Goal: Book appointment/travel/reservation

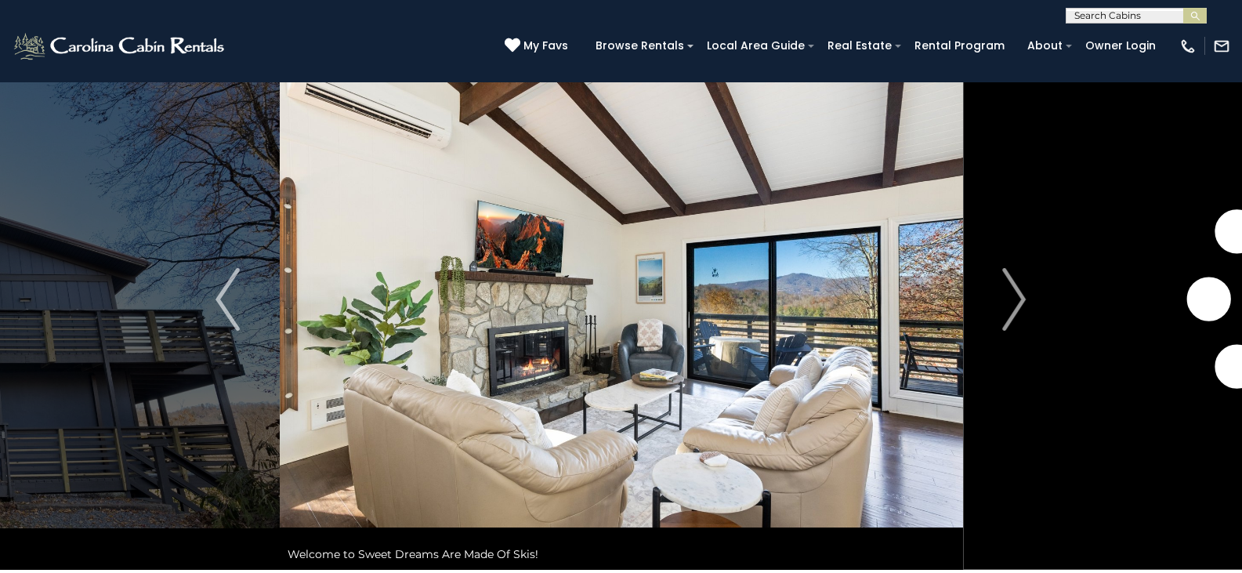
scroll to position [32, 0]
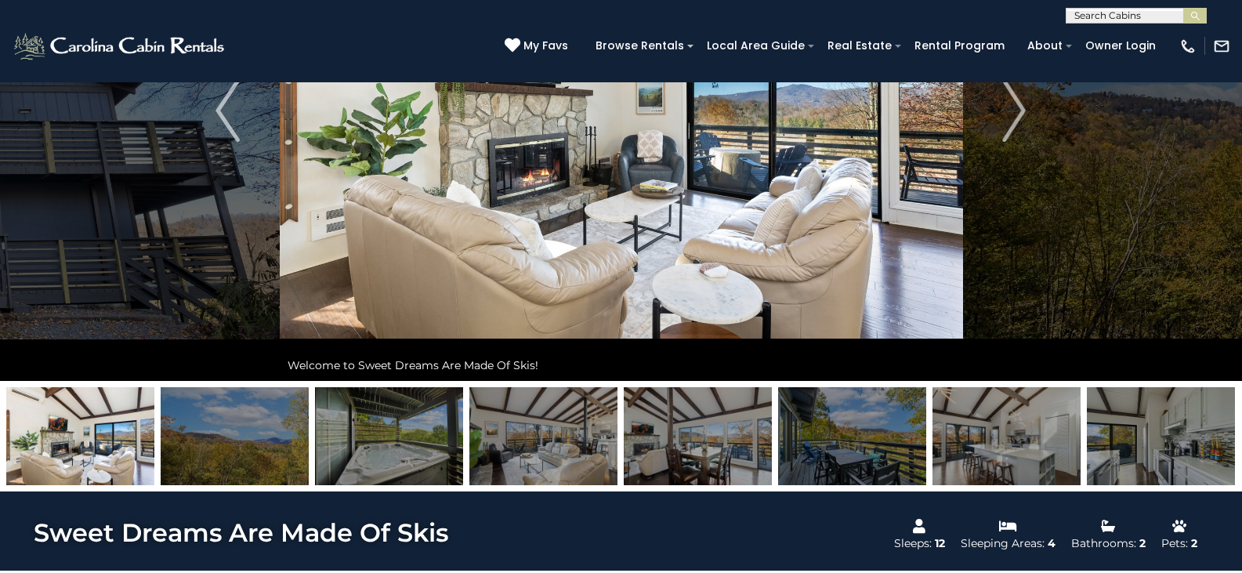
scroll to position [222, 0]
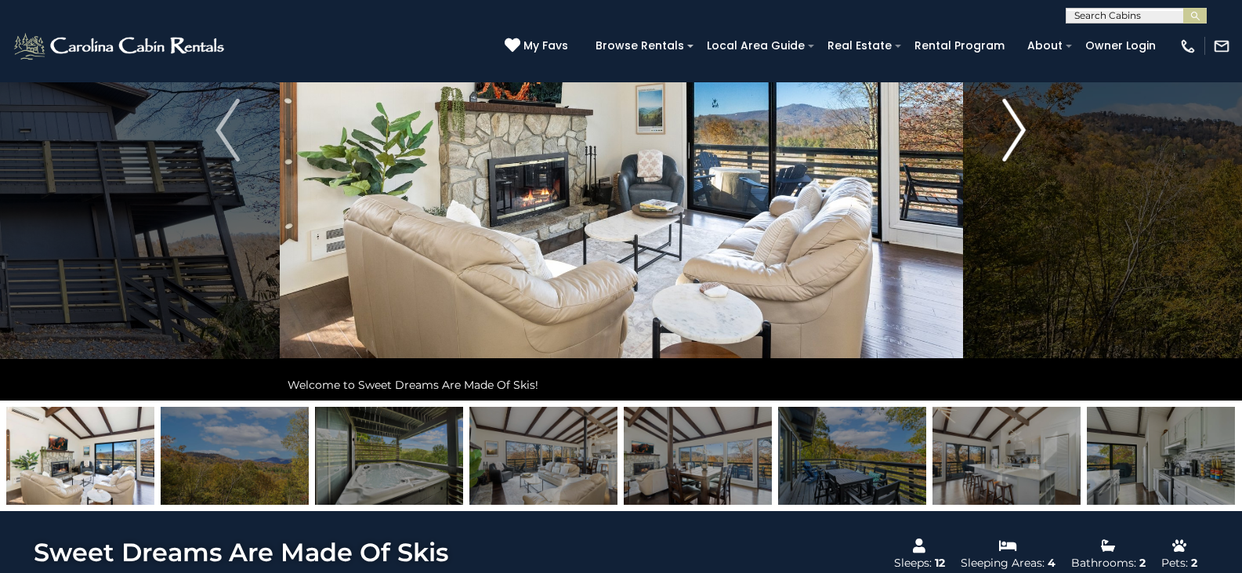
click at [989, 113] on button "Next" at bounding box center [1014, 130] width 103 height 541
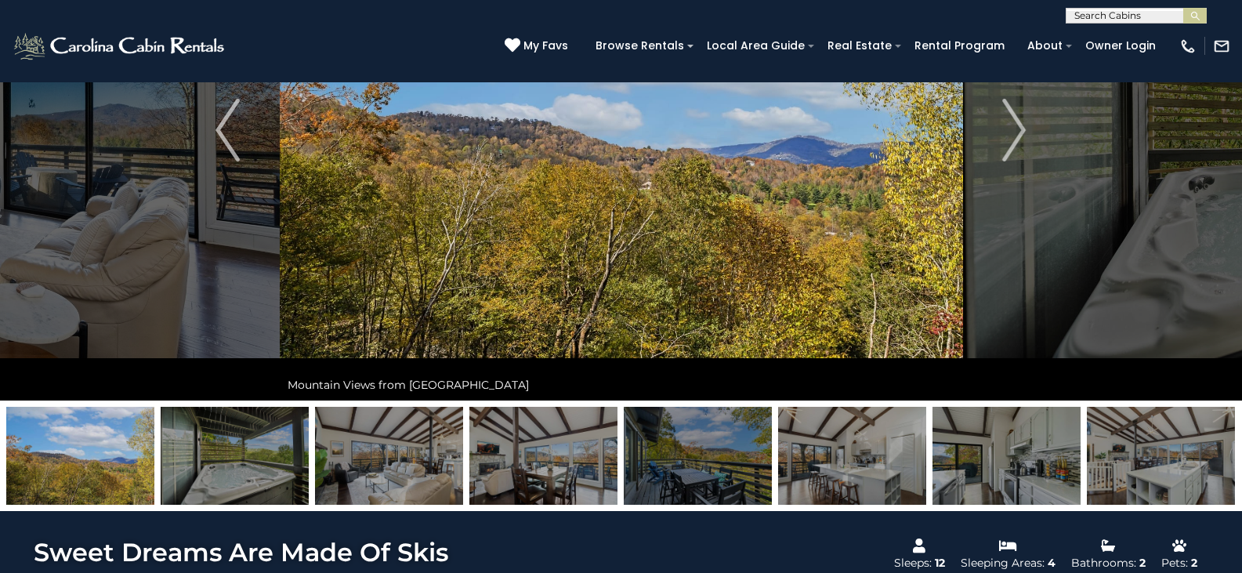
scroll to position [111, 0]
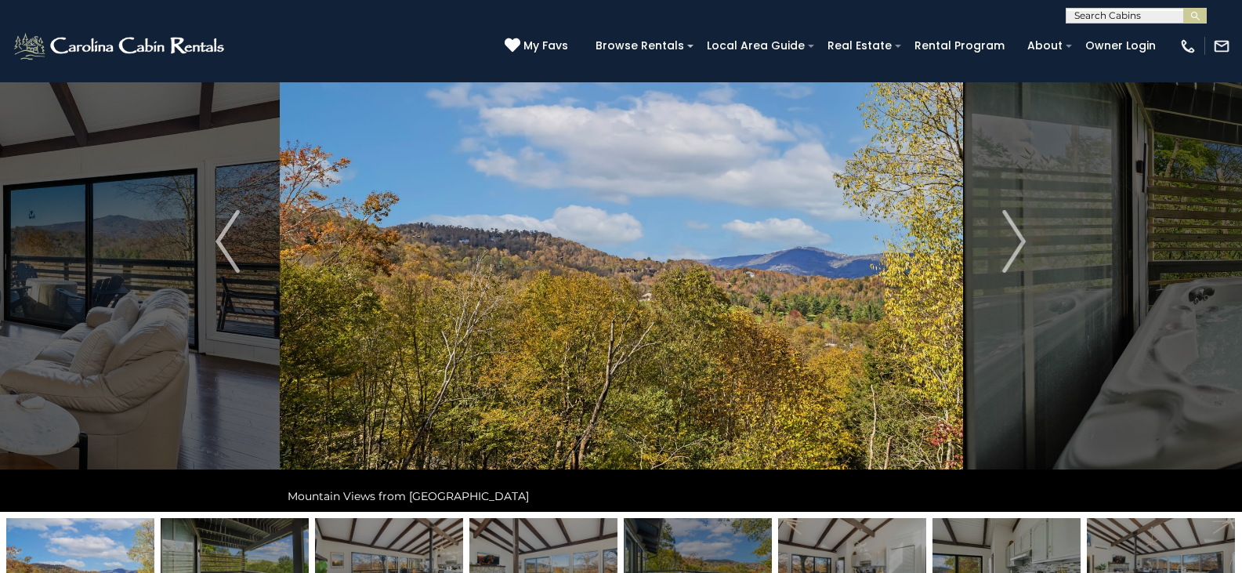
click at [1043, 240] on button "Next" at bounding box center [1014, 241] width 103 height 541
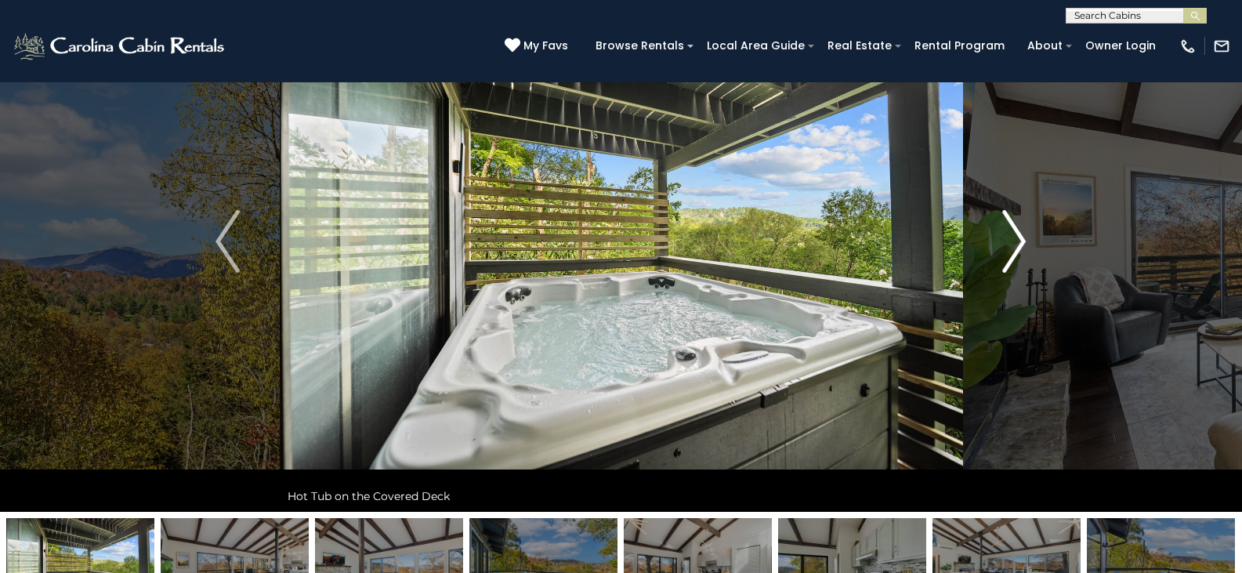
click at [1043, 240] on button "Next" at bounding box center [1014, 241] width 103 height 541
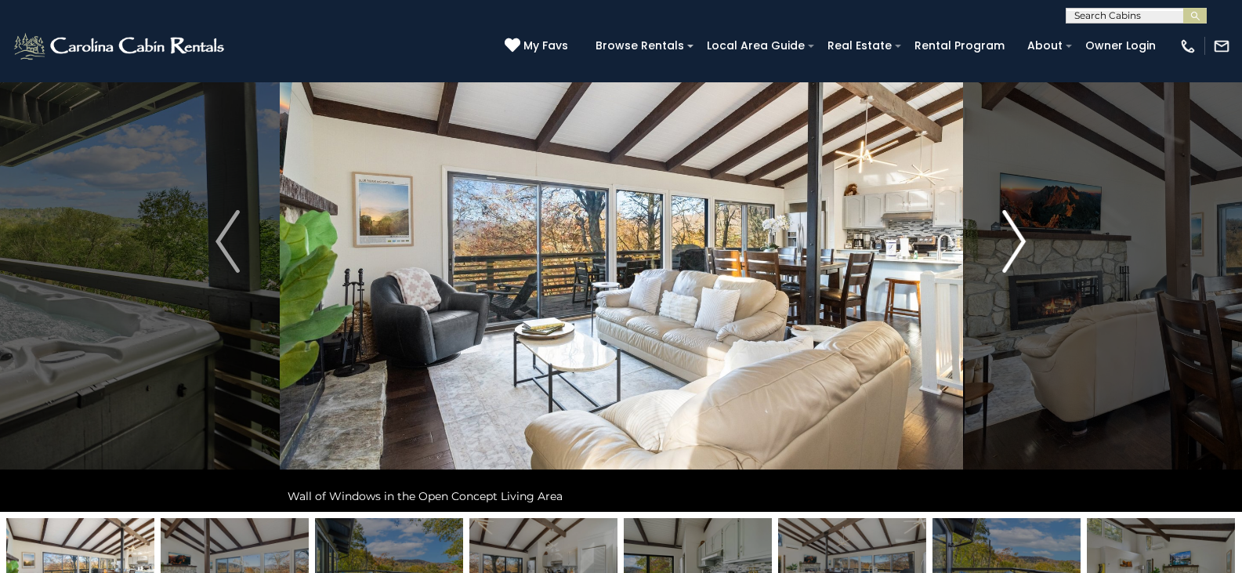
click at [1043, 240] on button "Next" at bounding box center [1014, 241] width 103 height 541
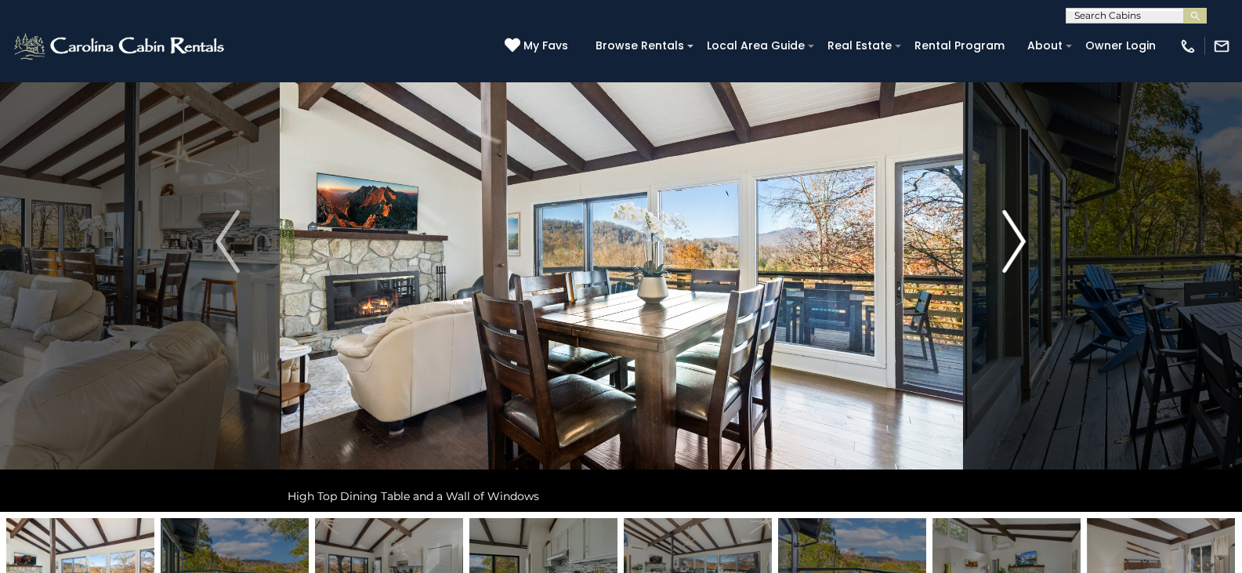
click at [1043, 240] on button "Next" at bounding box center [1014, 241] width 103 height 541
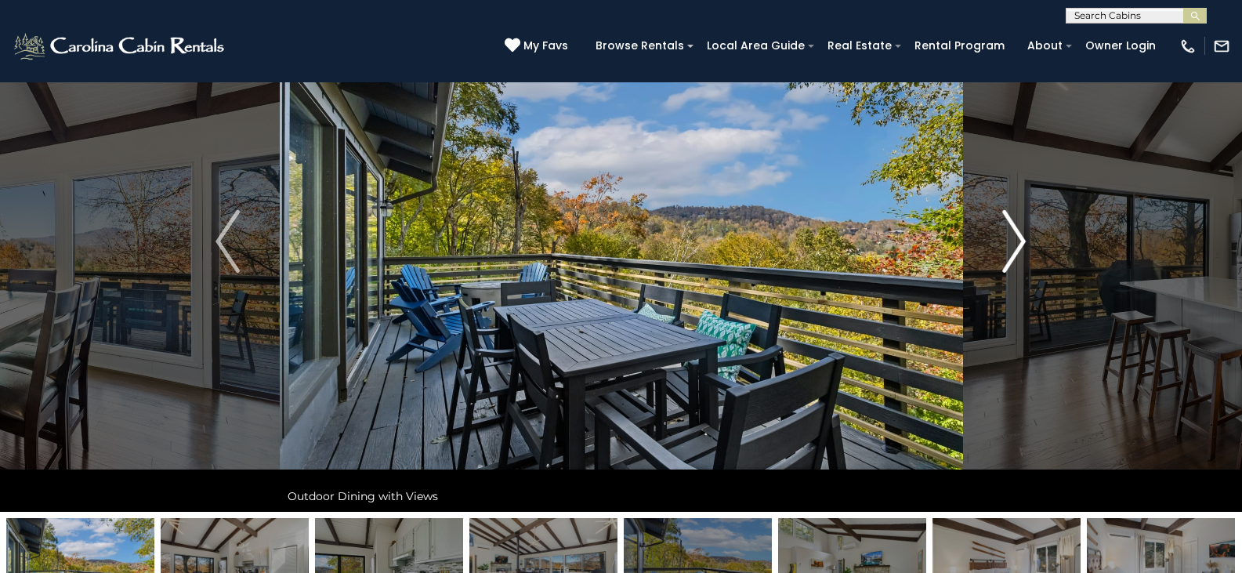
click at [1043, 240] on button "Next" at bounding box center [1014, 241] width 103 height 541
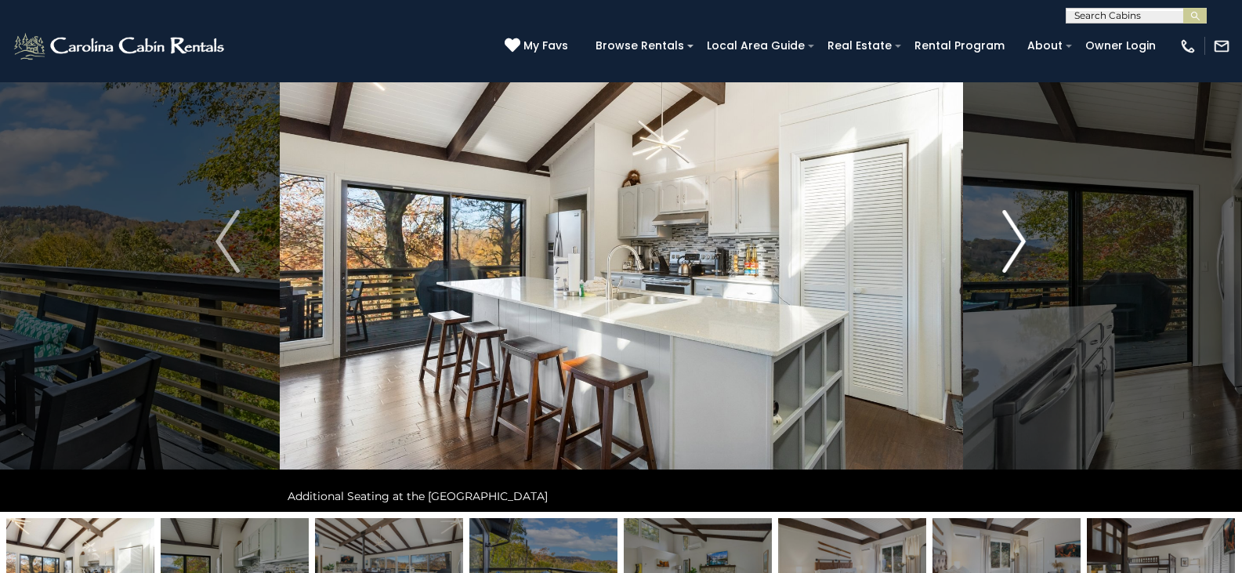
click at [1043, 240] on button "Next" at bounding box center [1014, 241] width 103 height 541
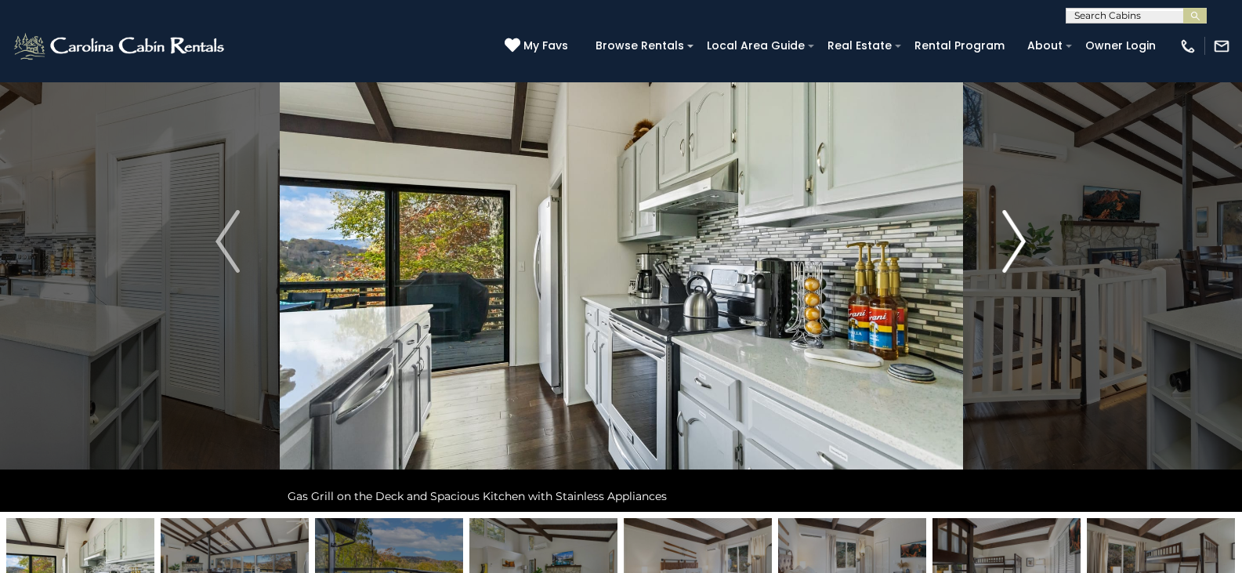
click at [1043, 240] on button "Next" at bounding box center [1014, 241] width 103 height 541
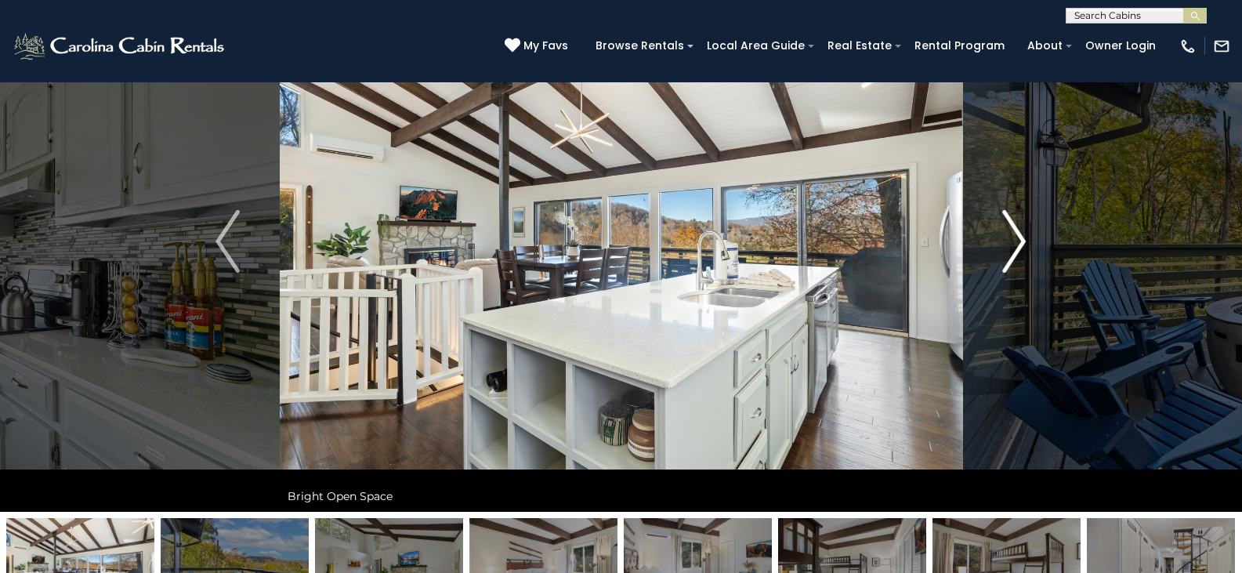
click at [1043, 240] on button "Next" at bounding box center [1014, 241] width 103 height 541
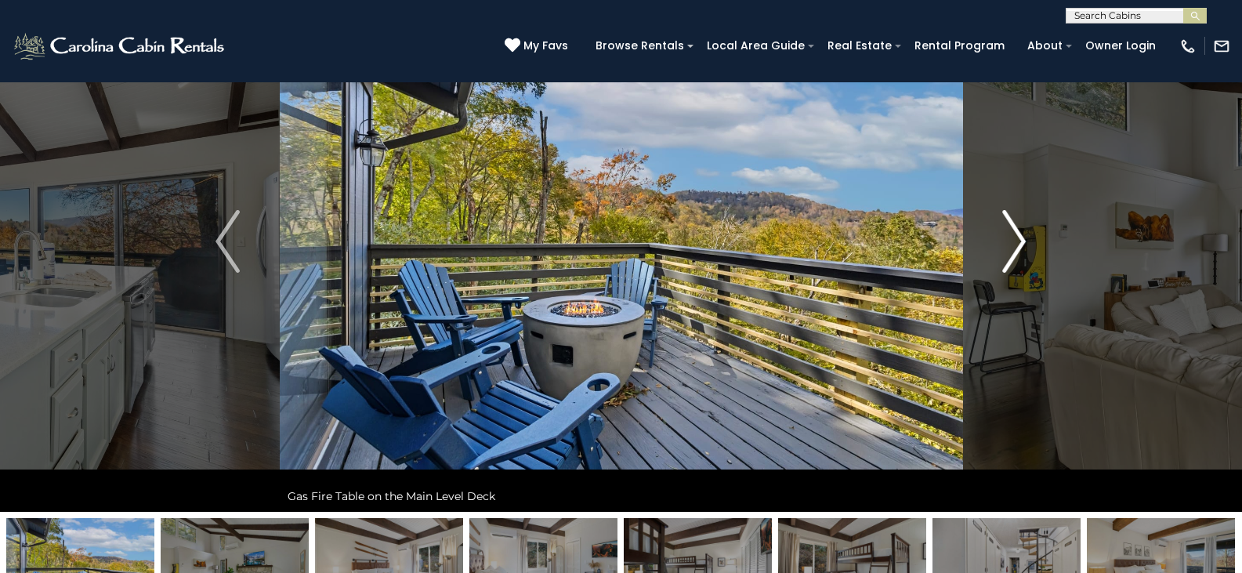
click at [1043, 240] on button "Next" at bounding box center [1014, 241] width 103 height 541
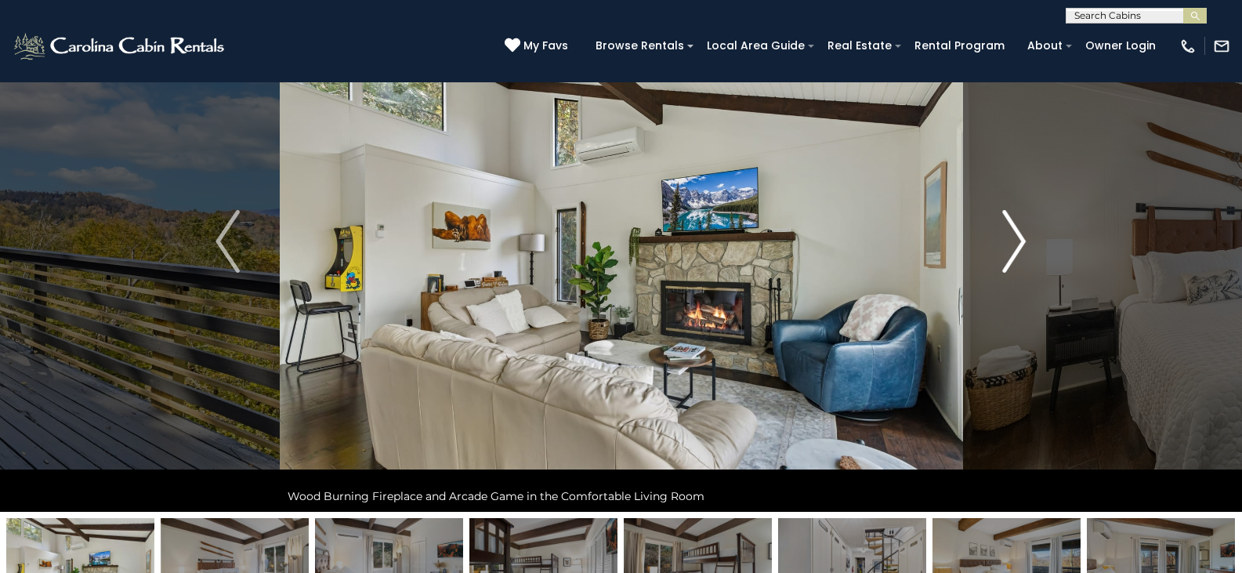
click at [1043, 240] on button "Next" at bounding box center [1014, 241] width 103 height 541
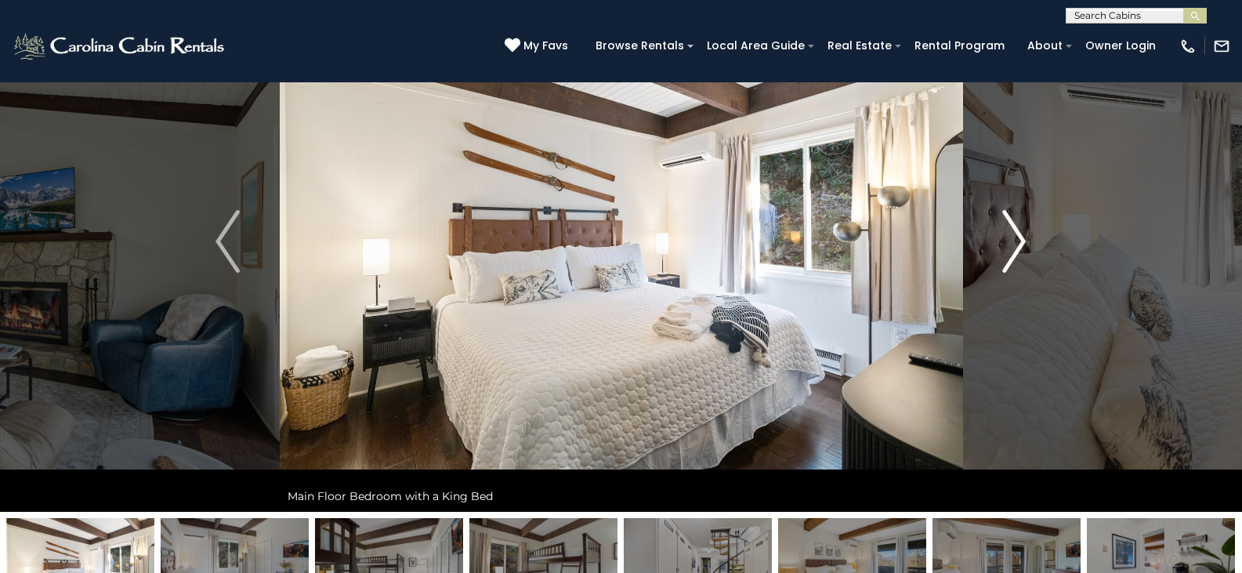
click at [1043, 240] on button "Next" at bounding box center [1014, 241] width 103 height 541
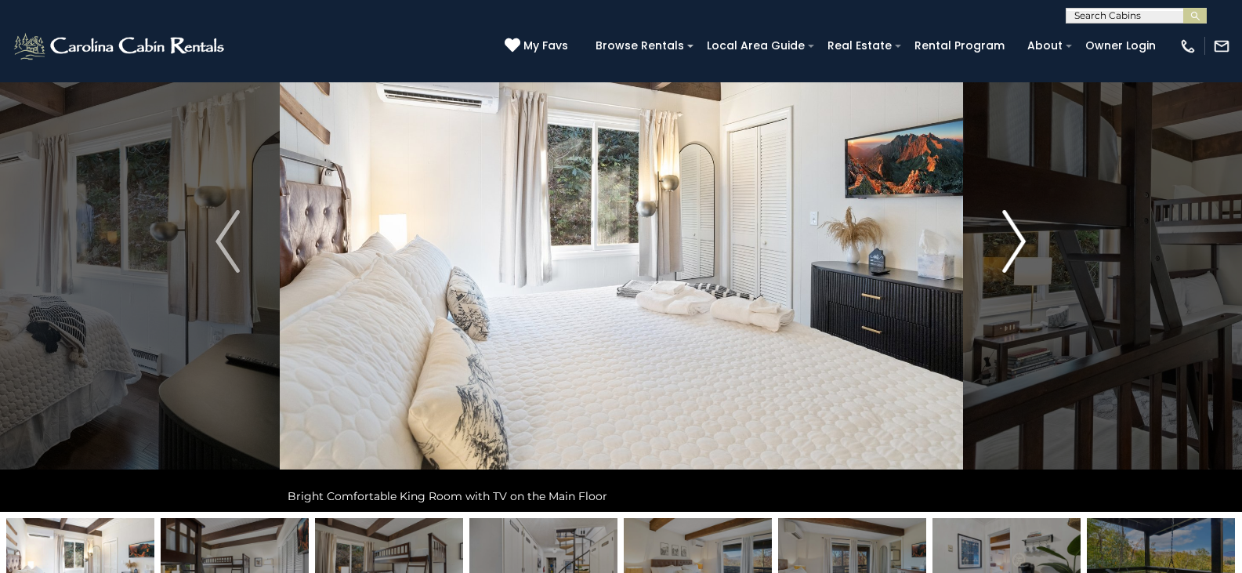
click at [1043, 240] on button "Next" at bounding box center [1014, 241] width 103 height 541
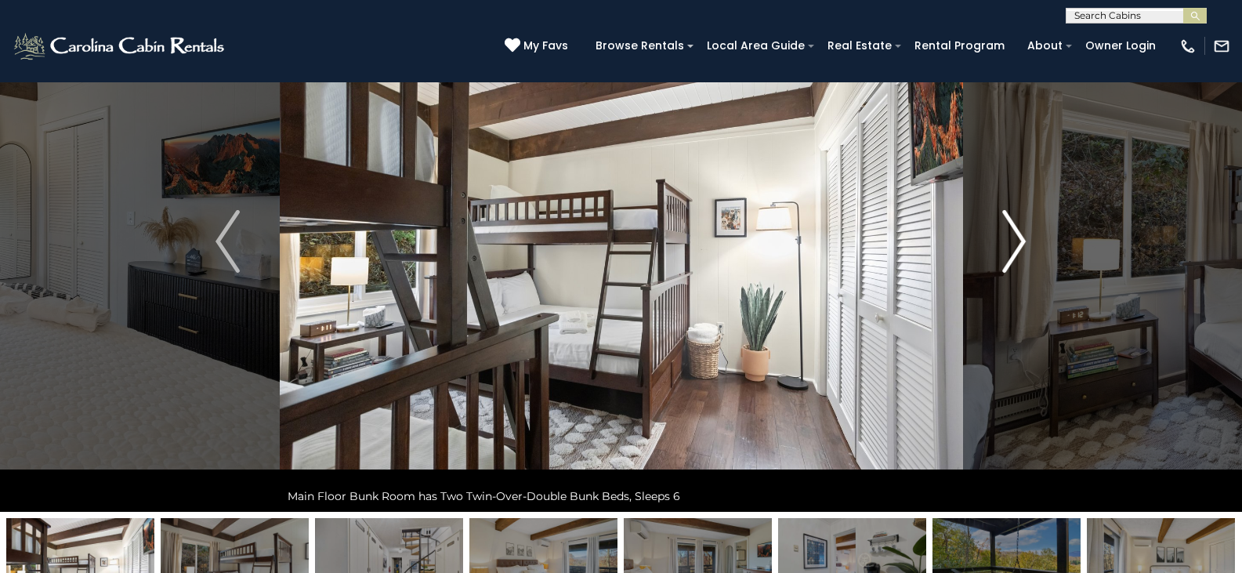
click at [1043, 240] on button "Next" at bounding box center [1014, 241] width 103 height 541
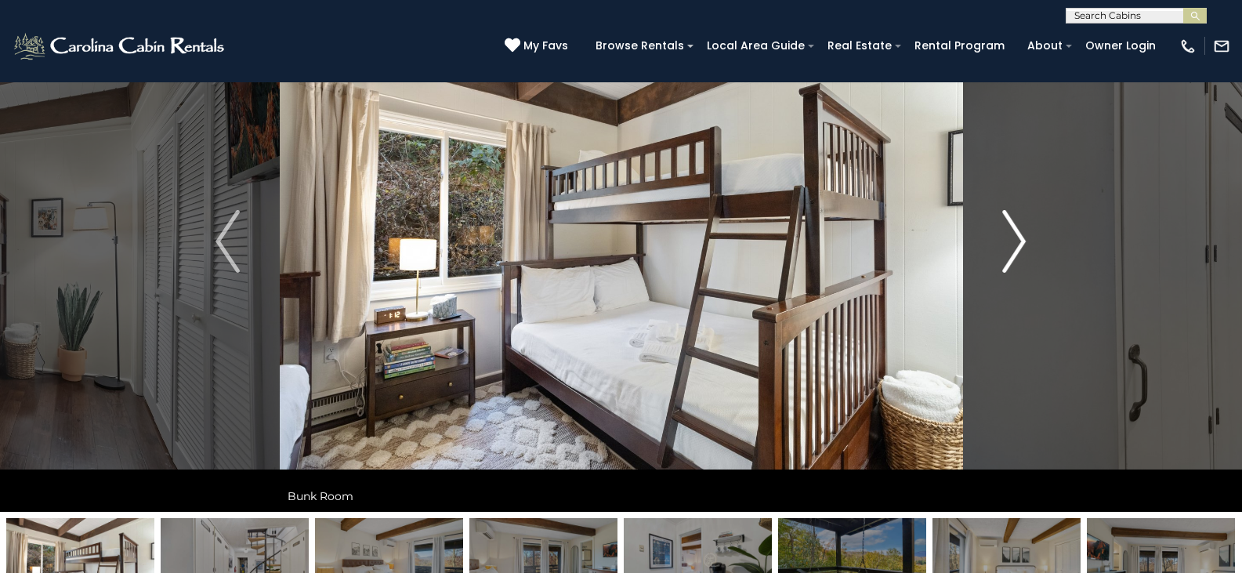
click at [1043, 240] on button "Next" at bounding box center [1014, 241] width 103 height 541
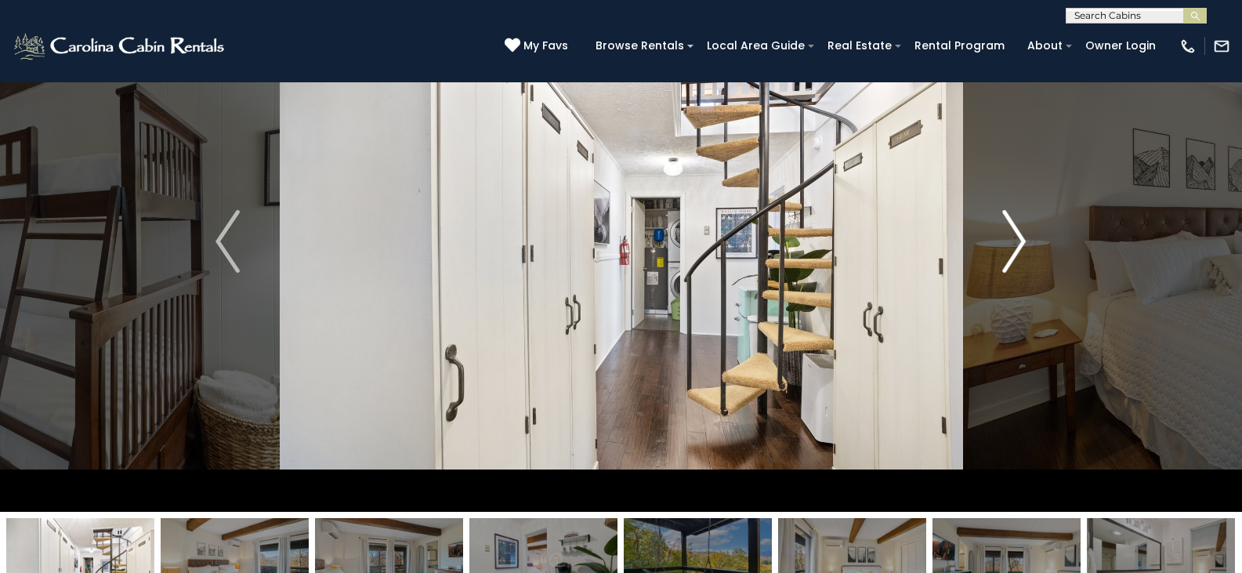
click at [1043, 240] on button "Next" at bounding box center [1014, 241] width 103 height 541
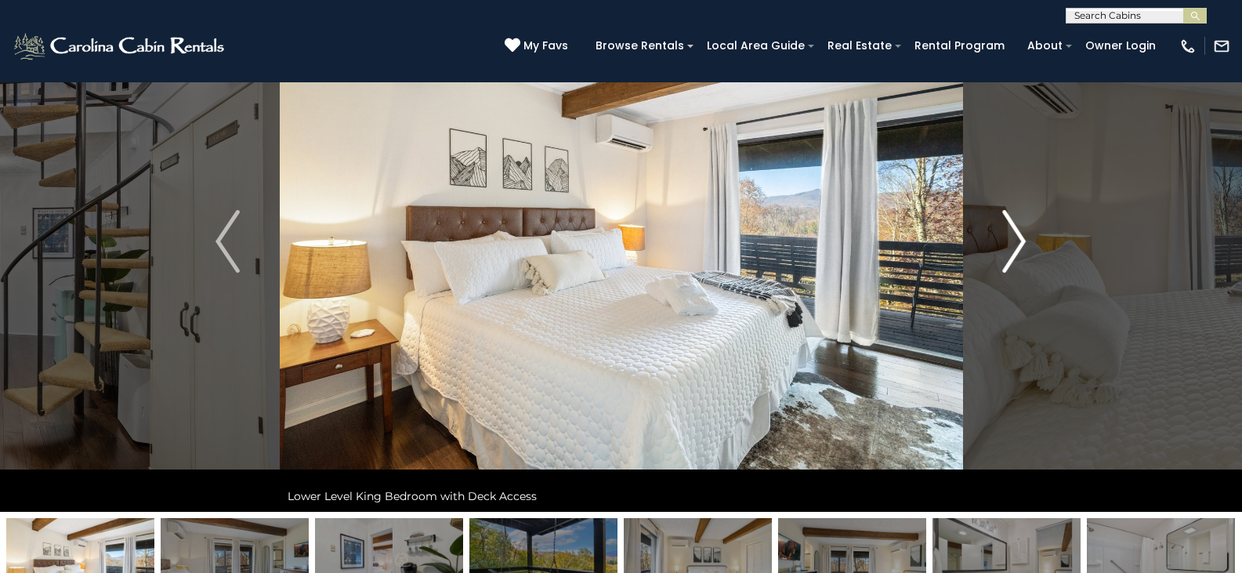
click at [1043, 240] on button "Next" at bounding box center [1014, 241] width 103 height 541
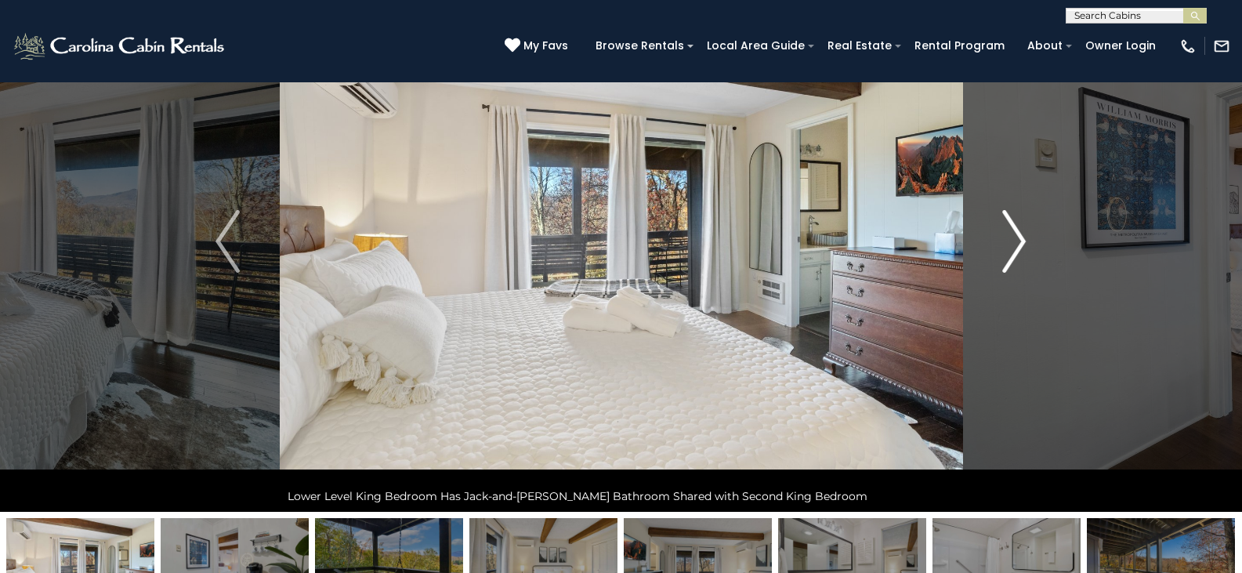
click at [1043, 240] on button "Next" at bounding box center [1014, 241] width 103 height 541
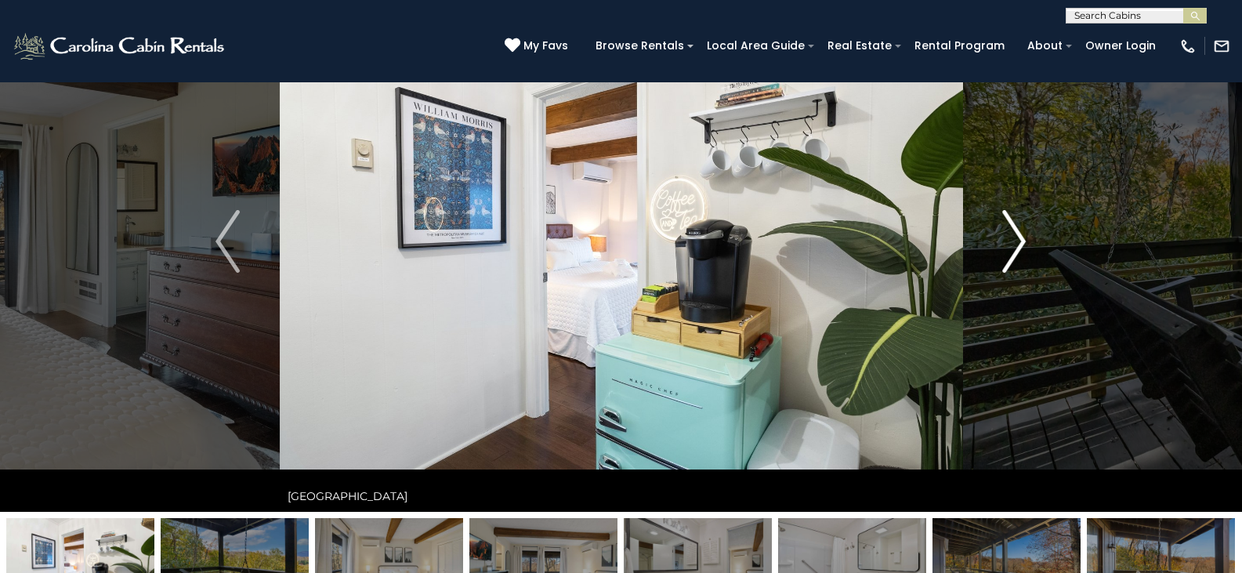
click at [1043, 240] on button "Next" at bounding box center [1014, 241] width 103 height 541
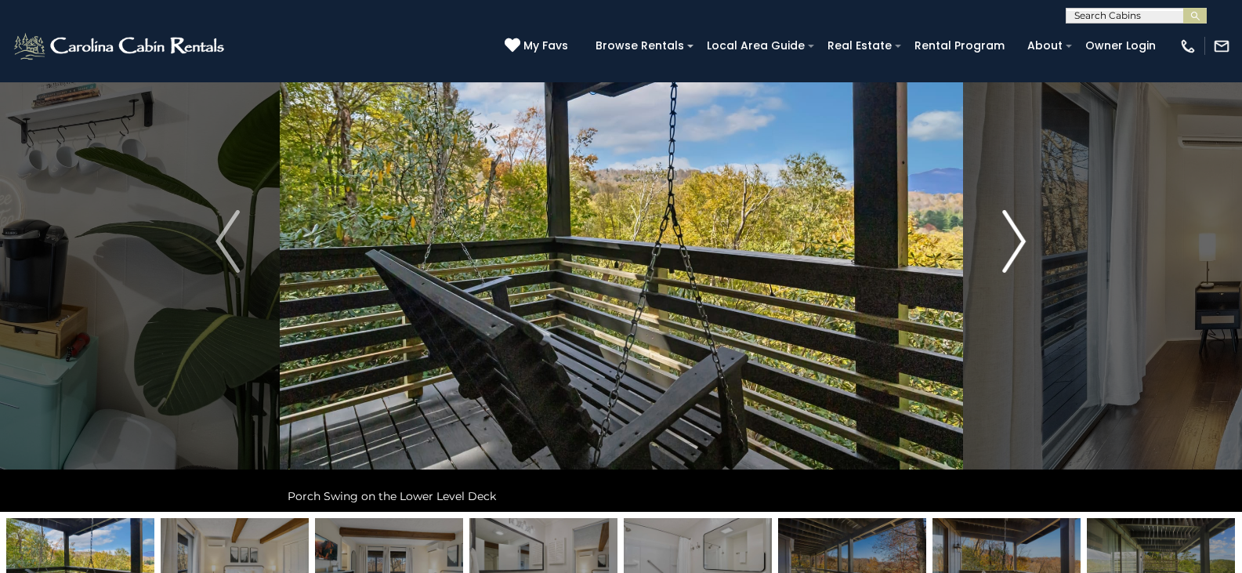
click at [1043, 240] on button "Next" at bounding box center [1014, 241] width 103 height 541
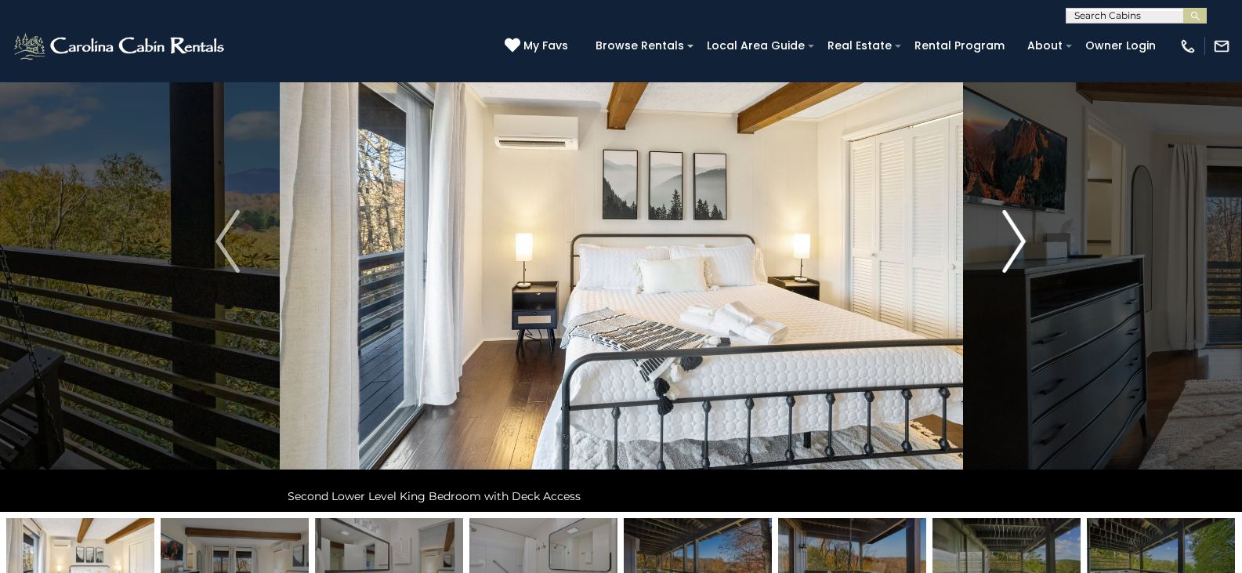
click at [1043, 240] on button "Next" at bounding box center [1014, 241] width 103 height 541
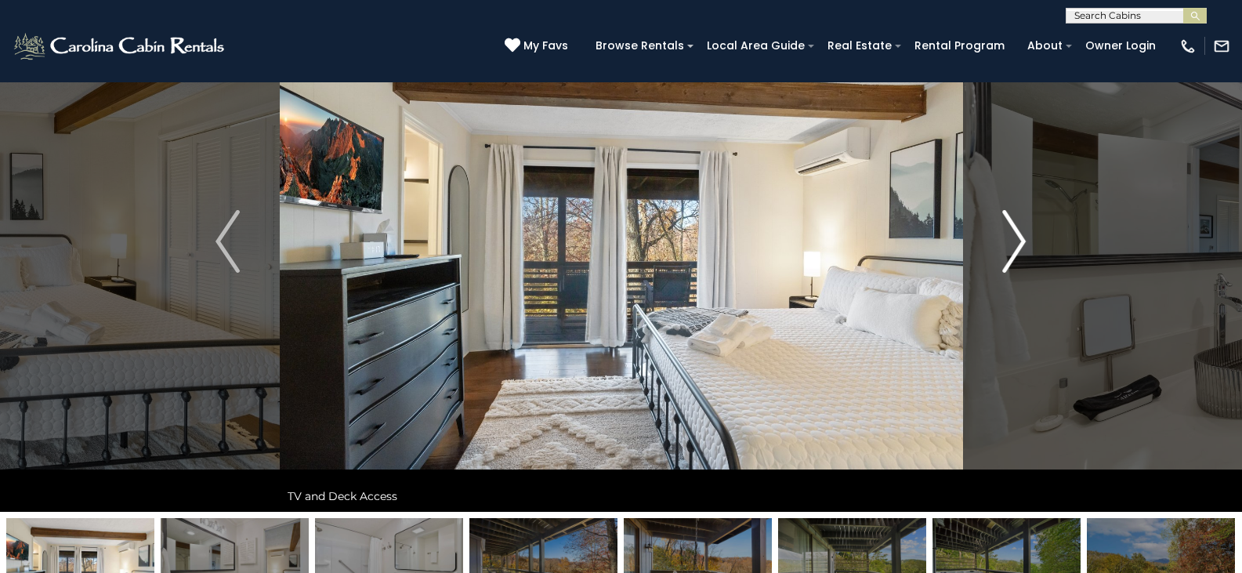
click at [1043, 240] on button "Next" at bounding box center [1014, 241] width 103 height 541
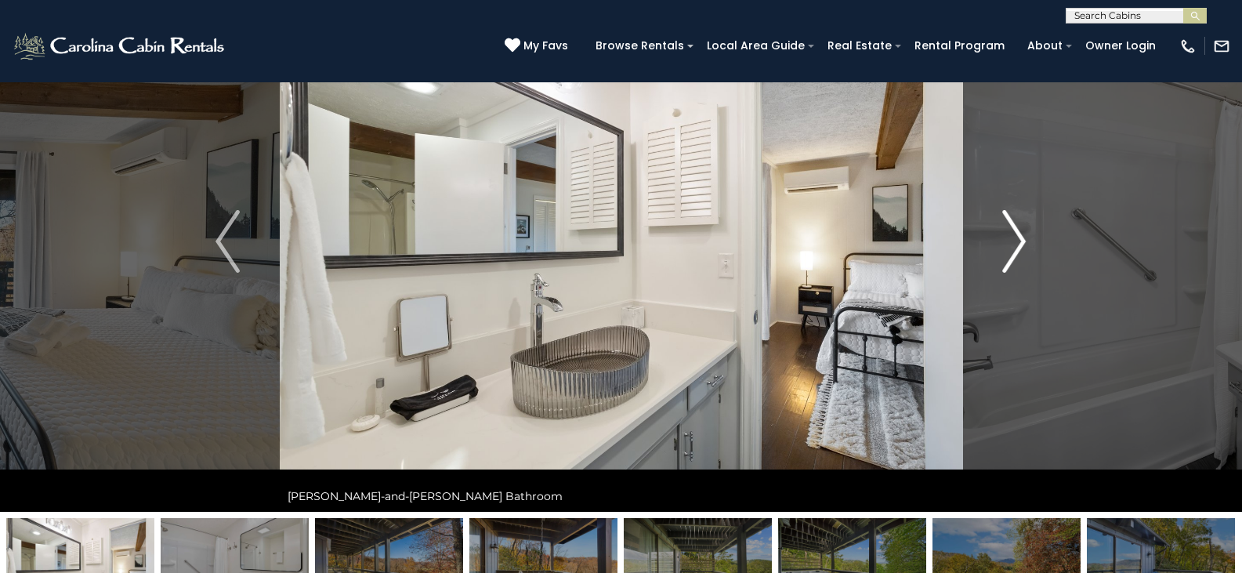
click at [1043, 240] on button "Next" at bounding box center [1014, 241] width 103 height 541
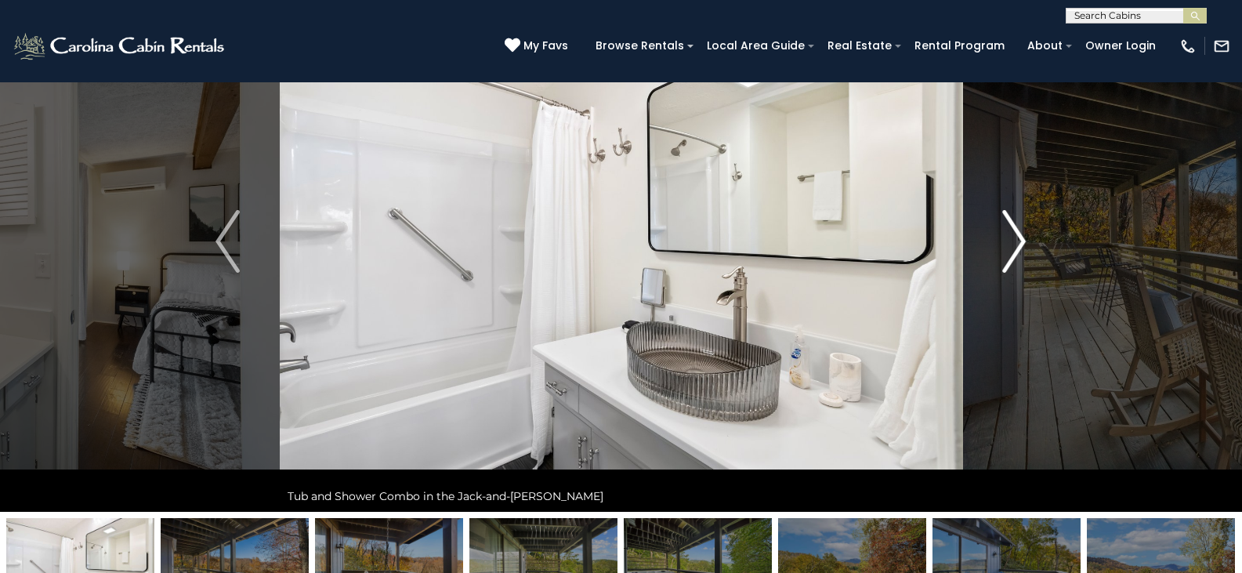
click at [1043, 240] on button "Next" at bounding box center [1014, 241] width 103 height 541
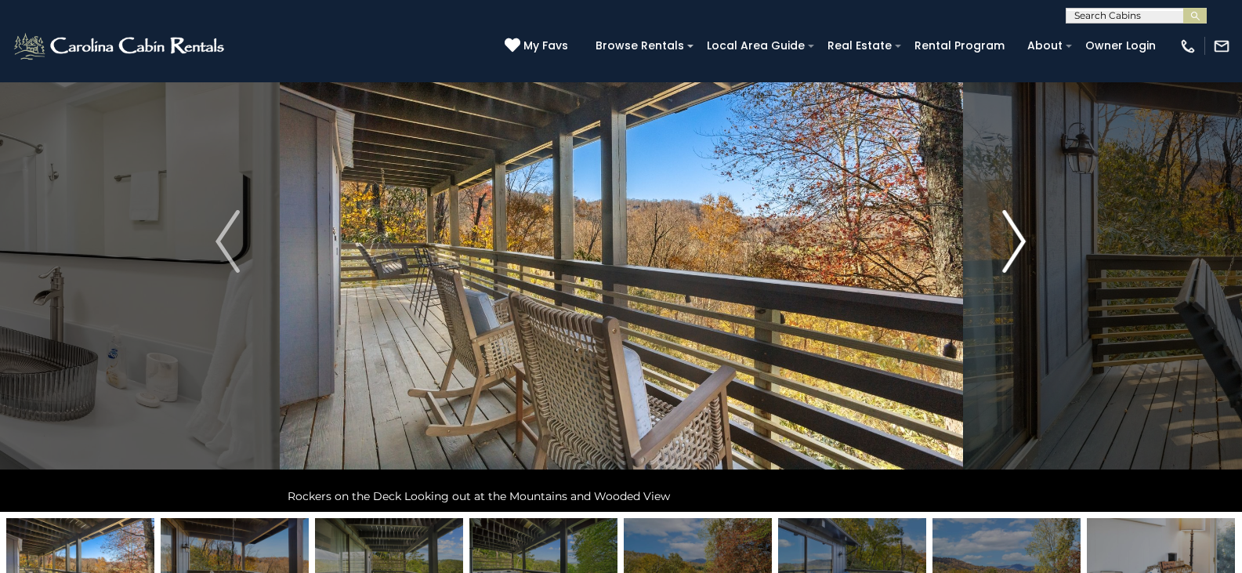
click at [1043, 240] on button "Next" at bounding box center [1014, 241] width 103 height 541
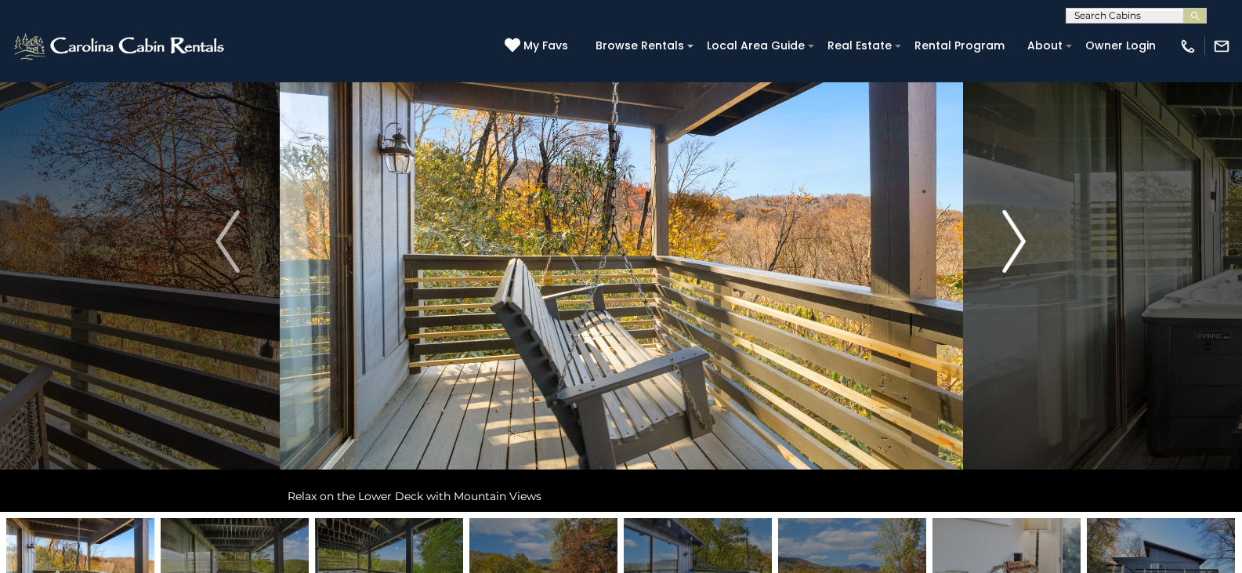
click at [1043, 240] on button "Next" at bounding box center [1014, 241] width 103 height 541
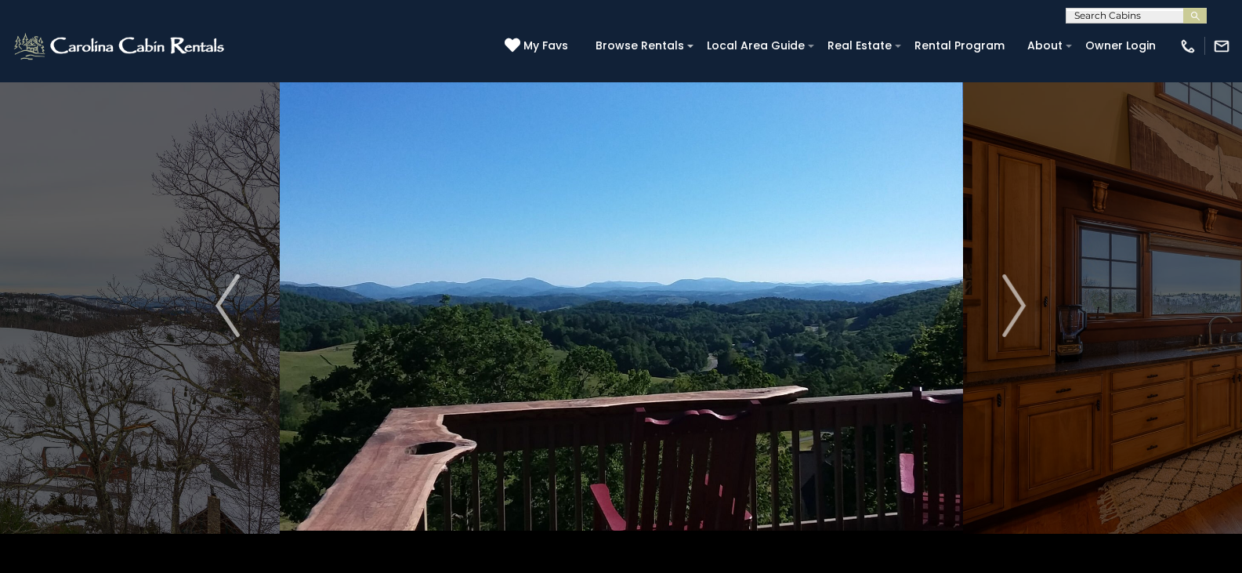
scroll to position [62, 0]
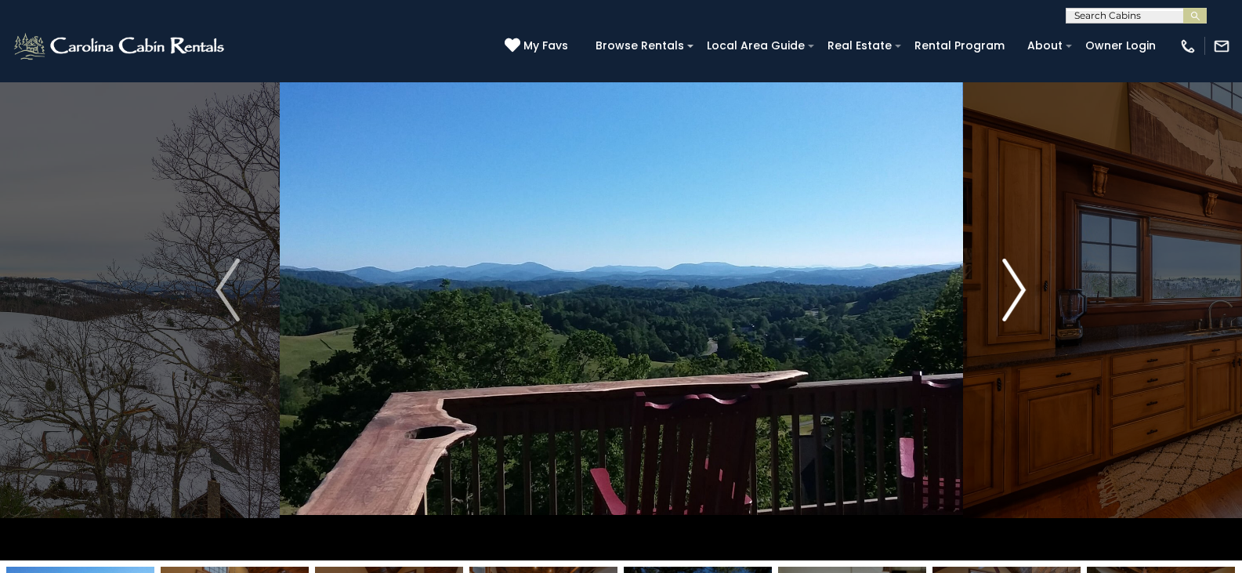
click at [1010, 277] on img "Next" at bounding box center [1015, 290] width 24 height 63
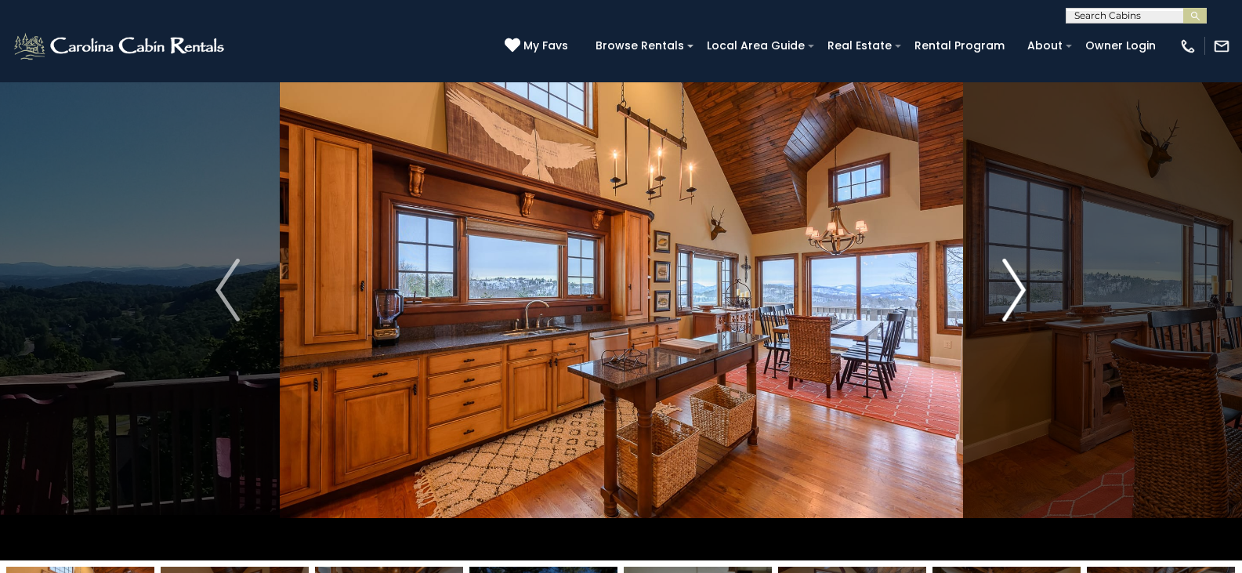
click at [1010, 277] on img "Next" at bounding box center [1015, 290] width 24 height 63
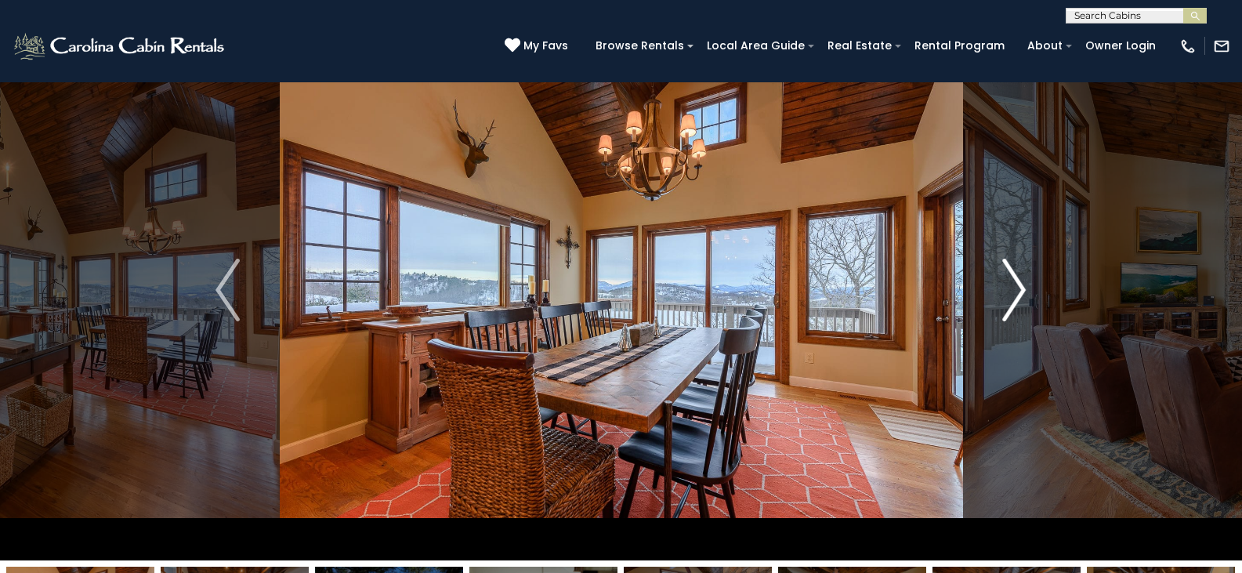
click at [1010, 277] on img "Next" at bounding box center [1015, 290] width 24 height 63
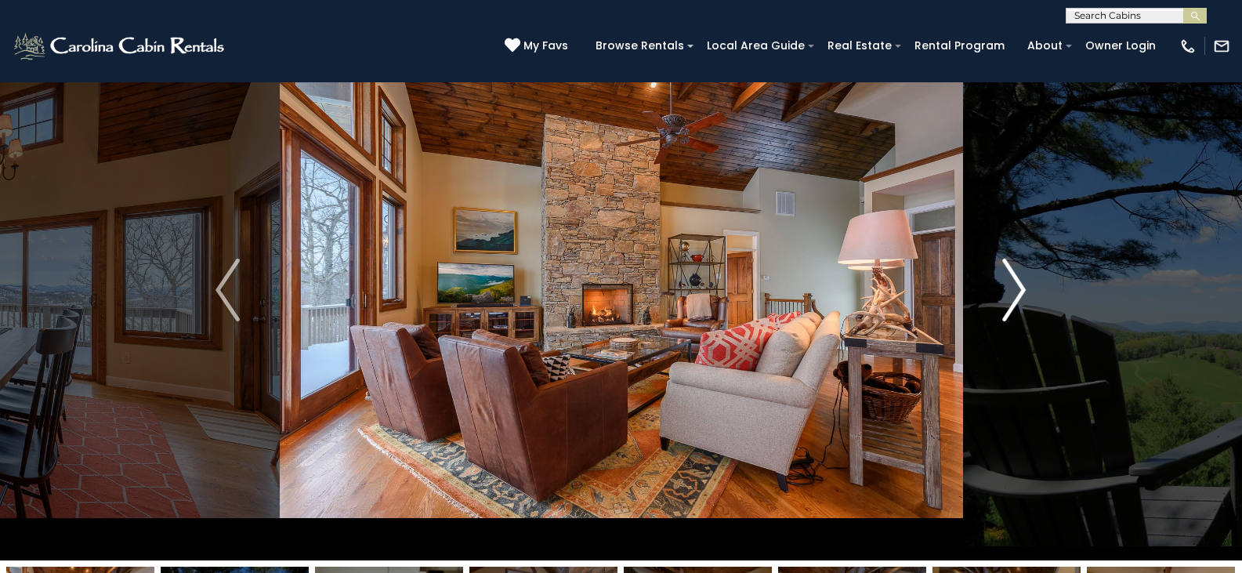
click at [1010, 277] on img "Next" at bounding box center [1015, 290] width 24 height 63
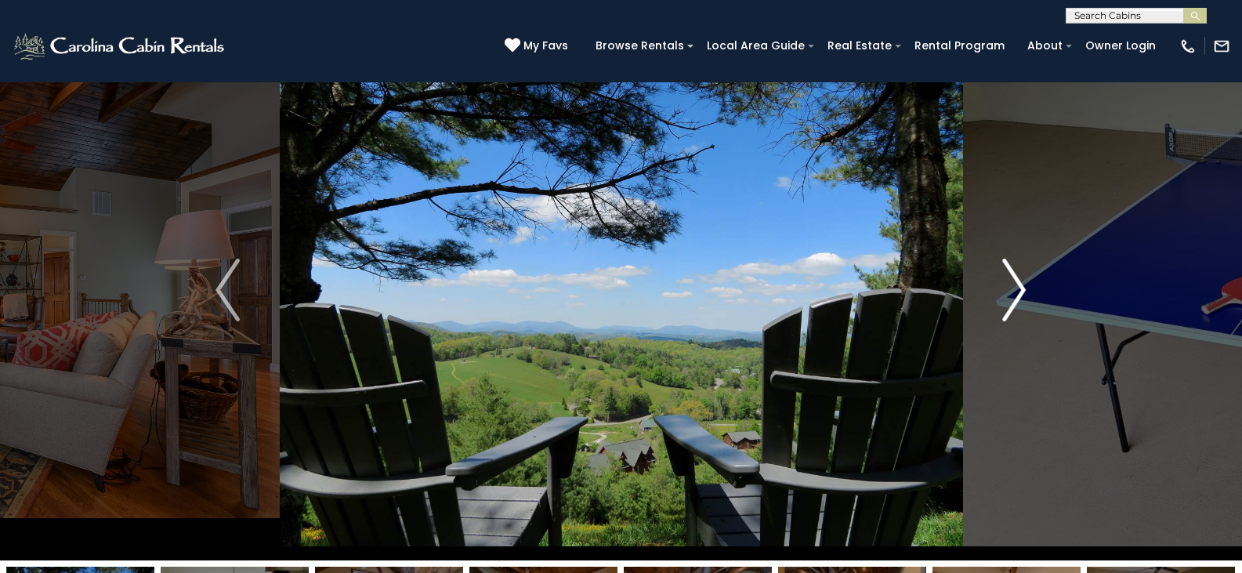
click at [1010, 277] on img "Next" at bounding box center [1015, 290] width 24 height 63
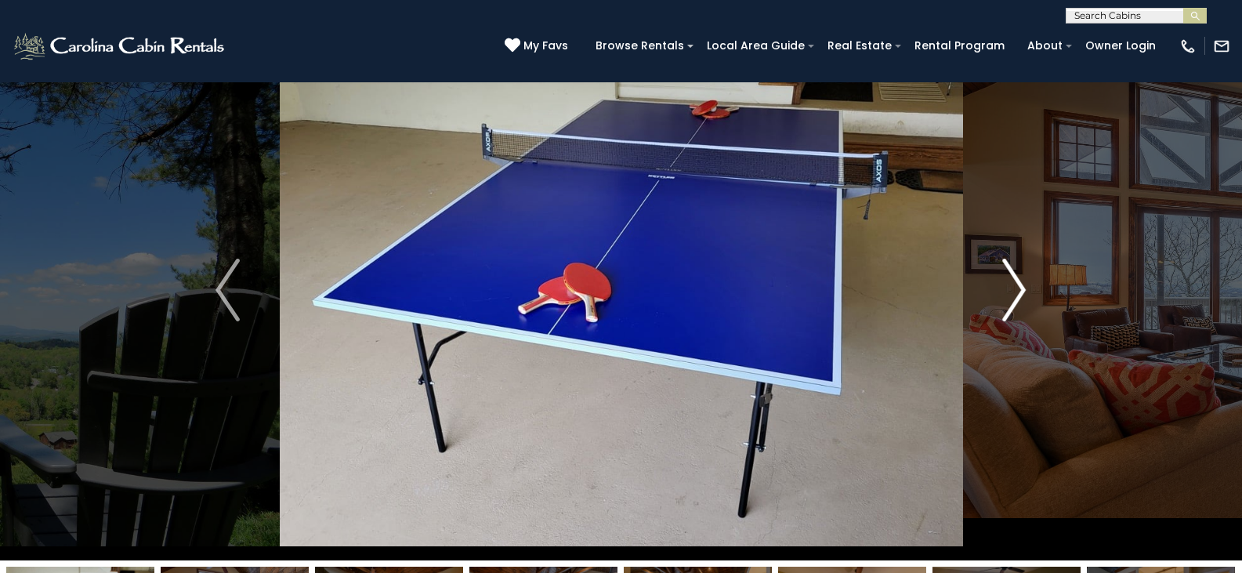
click at [1010, 277] on img "Next" at bounding box center [1015, 290] width 24 height 63
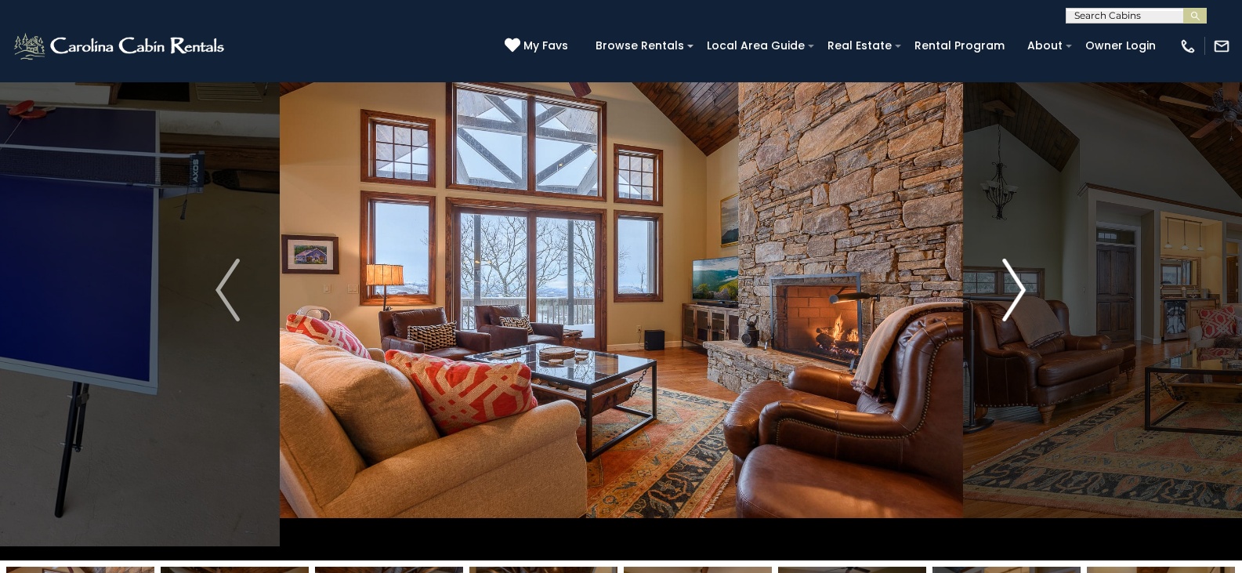
click at [1010, 277] on img "Next" at bounding box center [1015, 290] width 24 height 63
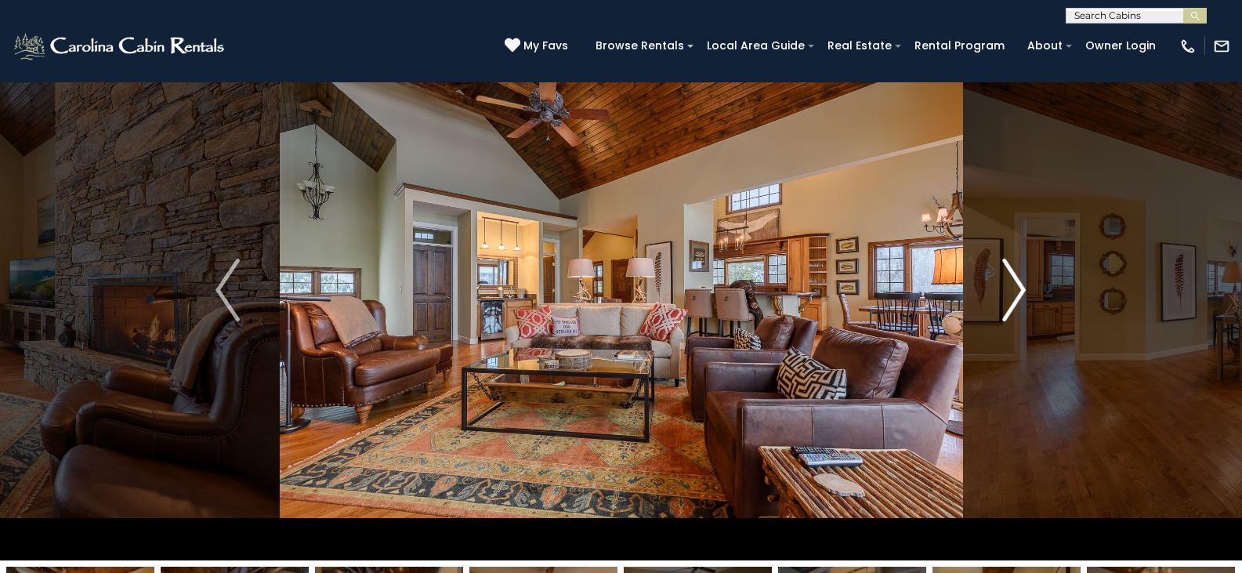
click at [1010, 277] on img "Next" at bounding box center [1015, 290] width 24 height 63
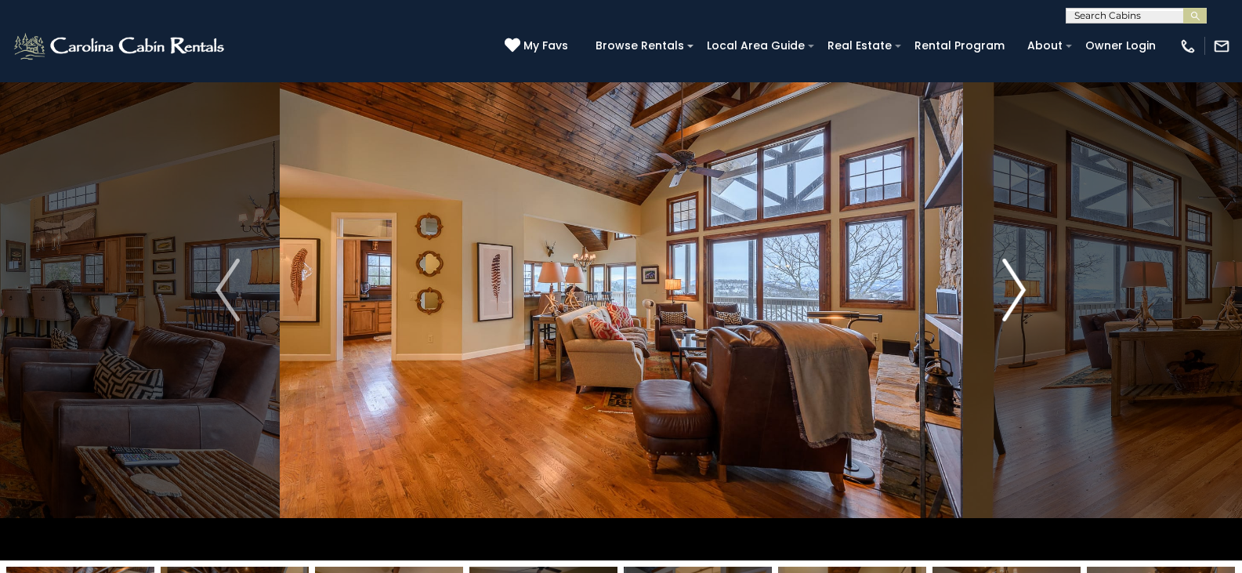
click at [1010, 277] on img "Next" at bounding box center [1015, 290] width 24 height 63
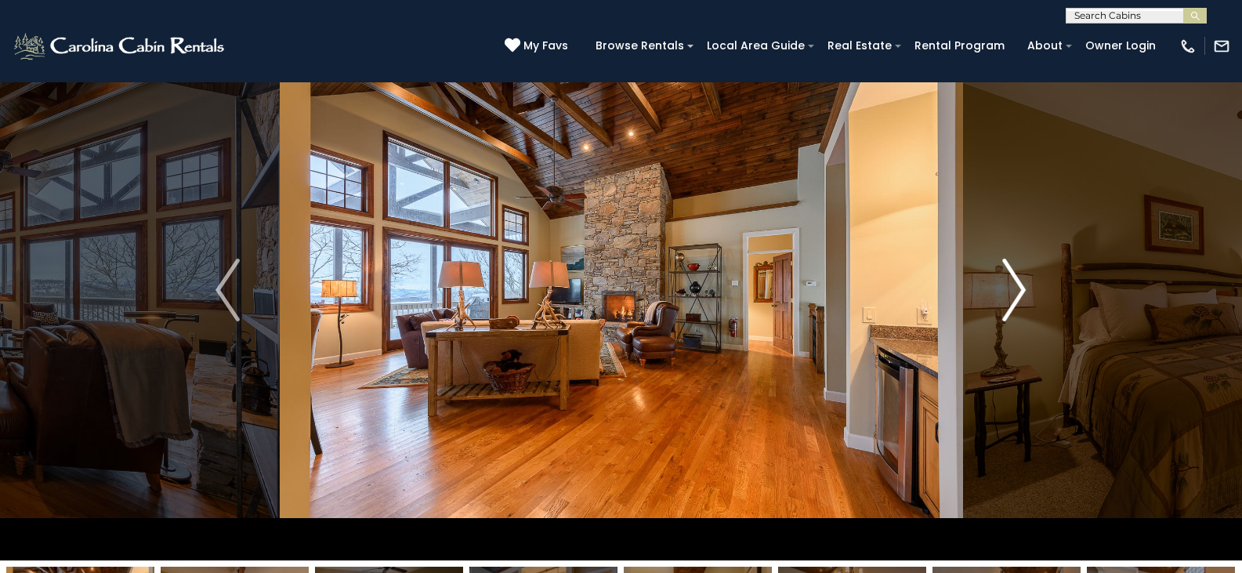
click at [1010, 277] on img "Next" at bounding box center [1015, 290] width 24 height 63
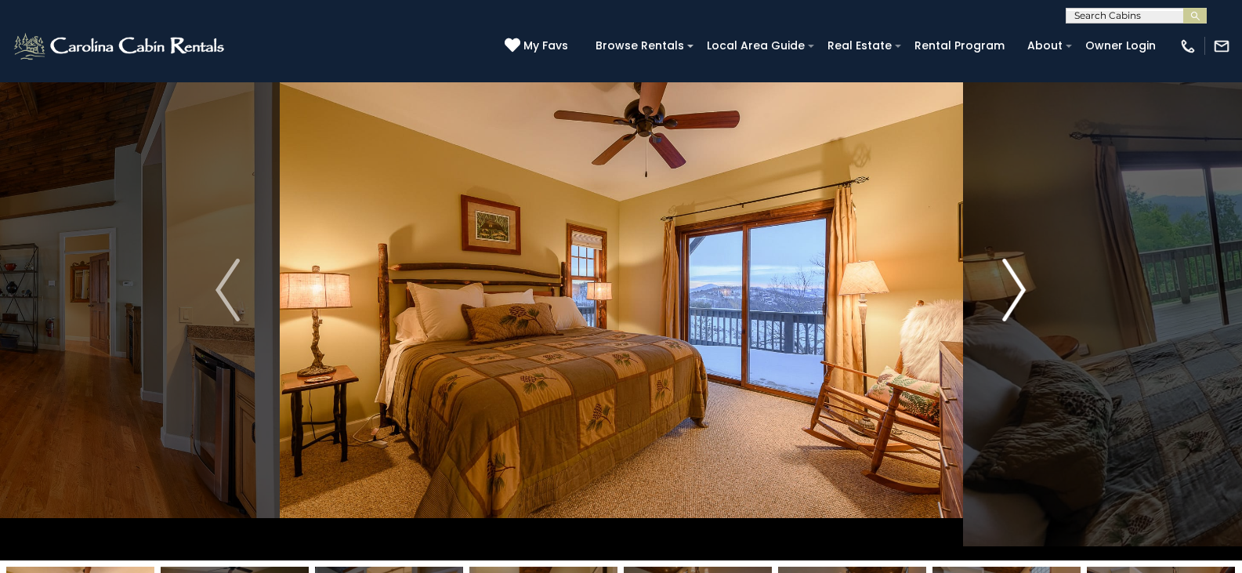
click at [1010, 277] on img "Next" at bounding box center [1015, 290] width 24 height 63
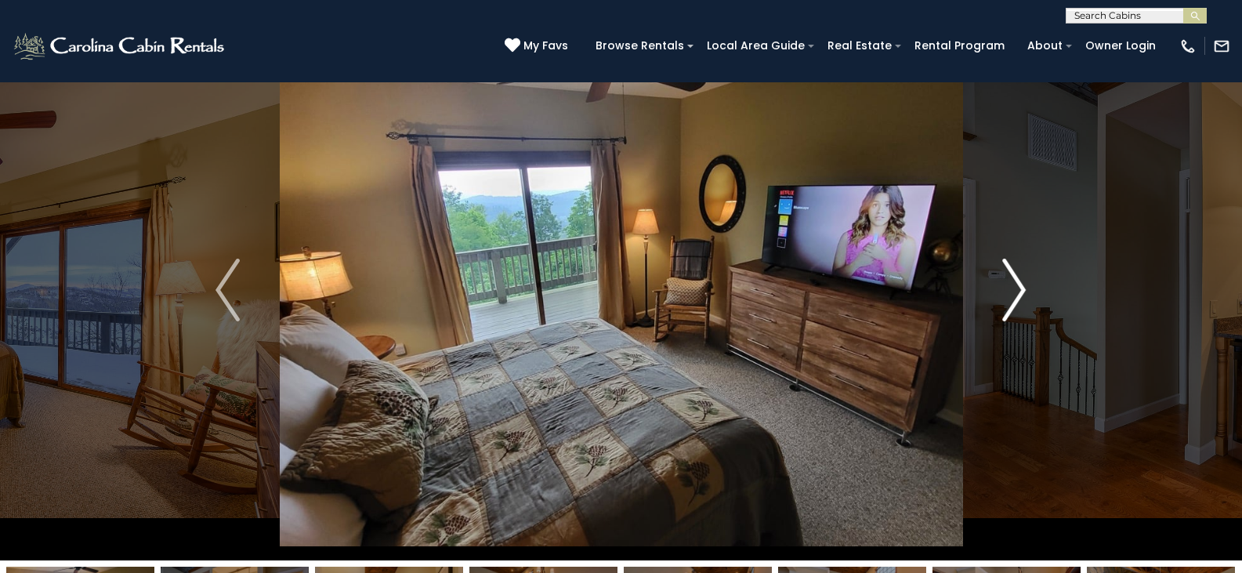
click at [1010, 277] on img "Next" at bounding box center [1015, 290] width 24 height 63
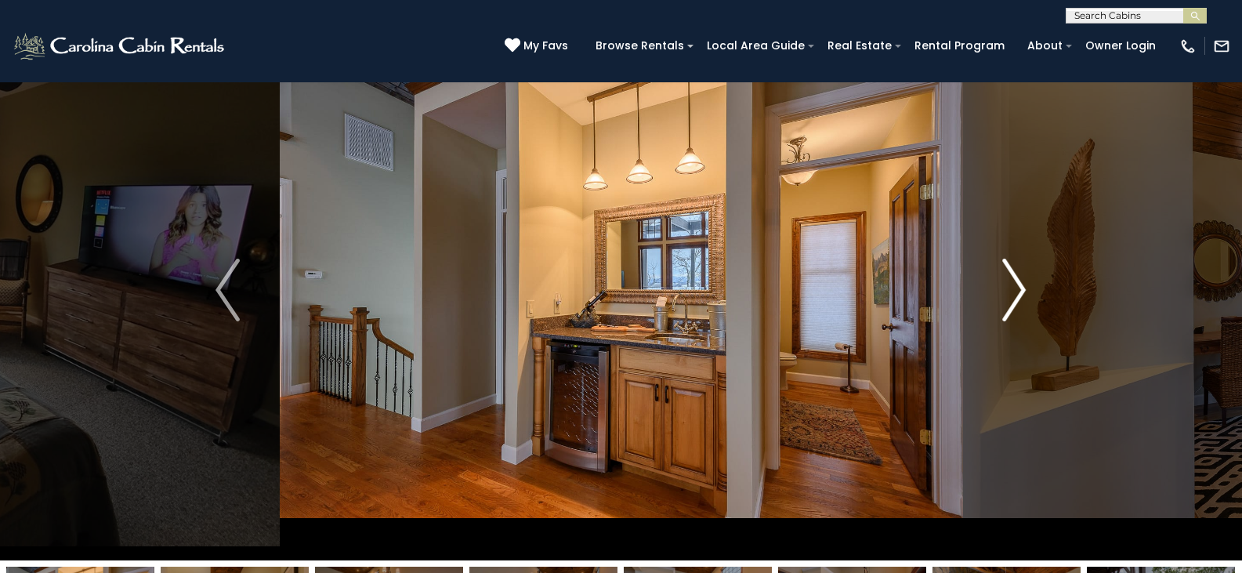
click at [1010, 277] on img "Next" at bounding box center [1015, 290] width 24 height 63
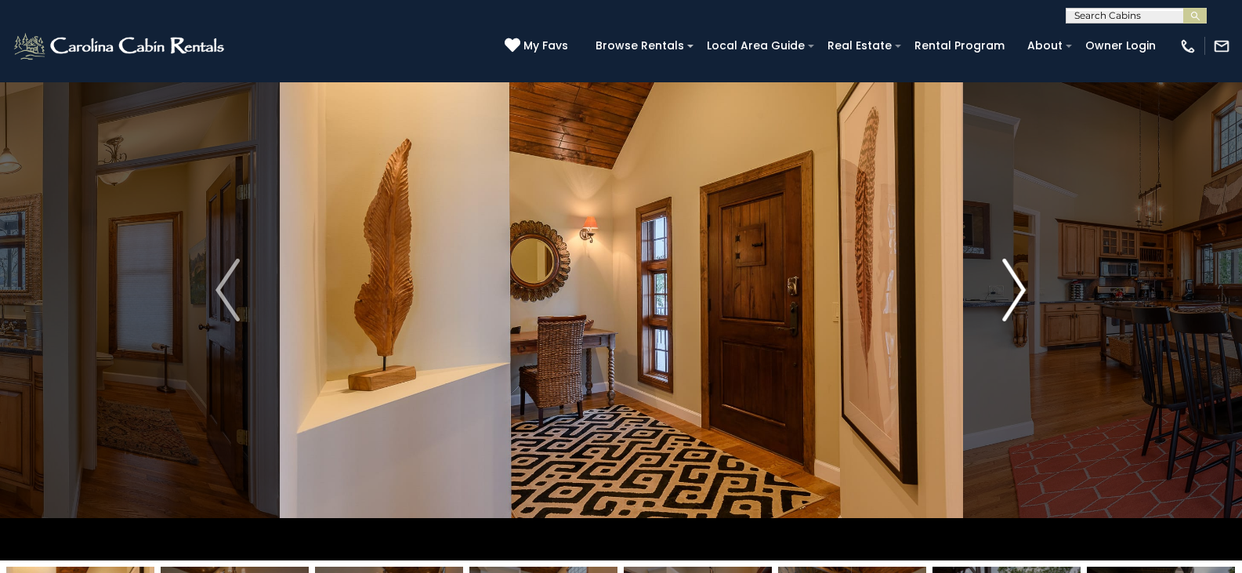
click at [1010, 277] on img "Next" at bounding box center [1015, 290] width 24 height 63
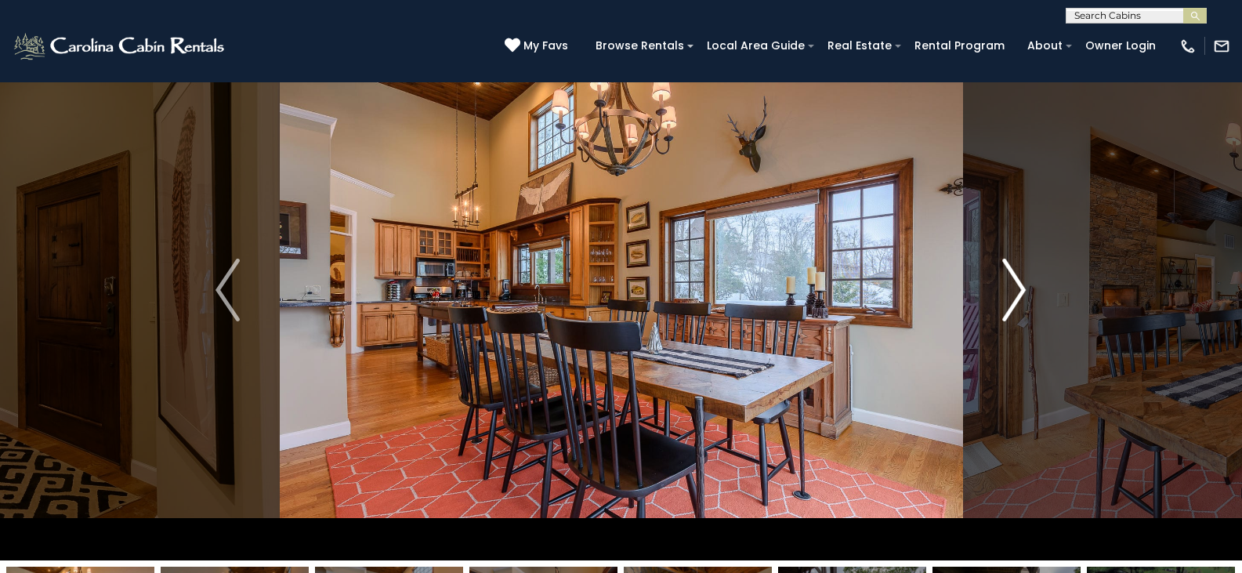
click at [1010, 277] on img "Next" at bounding box center [1015, 290] width 24 height 63
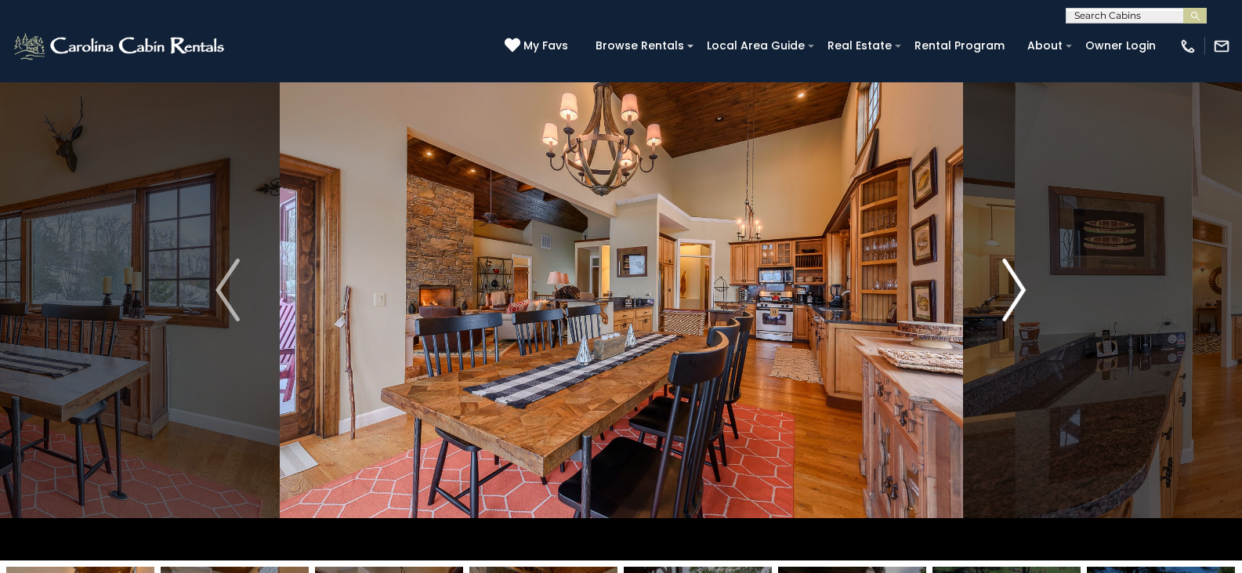
click at [1010, 277] on img "Next" at bounding box center [1015, 290] width 24 height 63
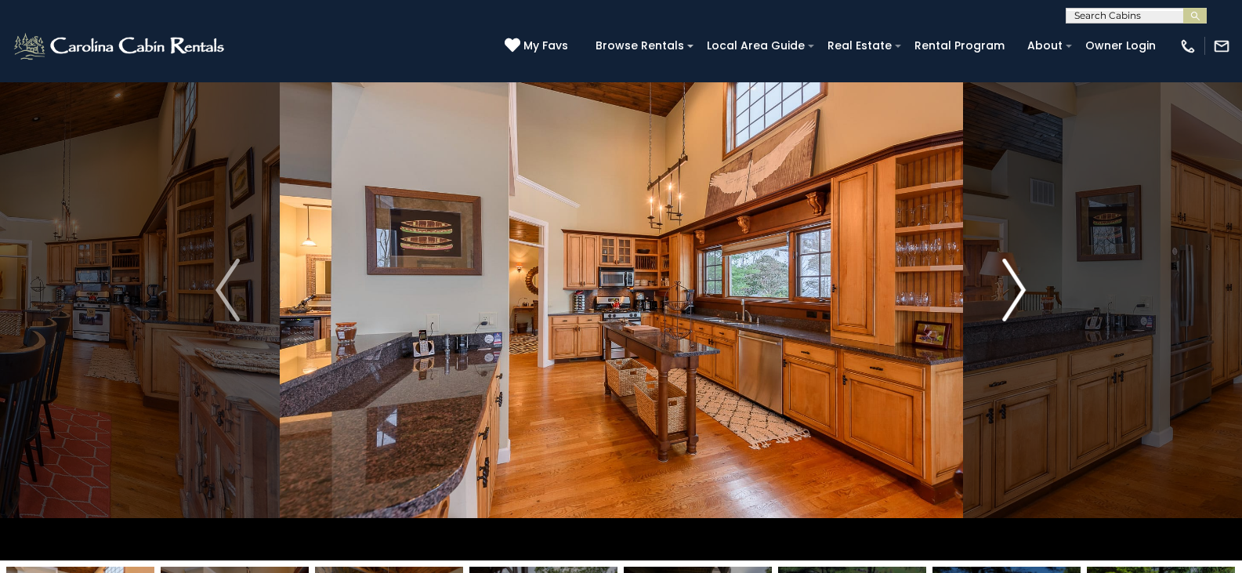
click at [1010, 277] on img "Next" at bounding box center [1015, 290] width 24 height 63
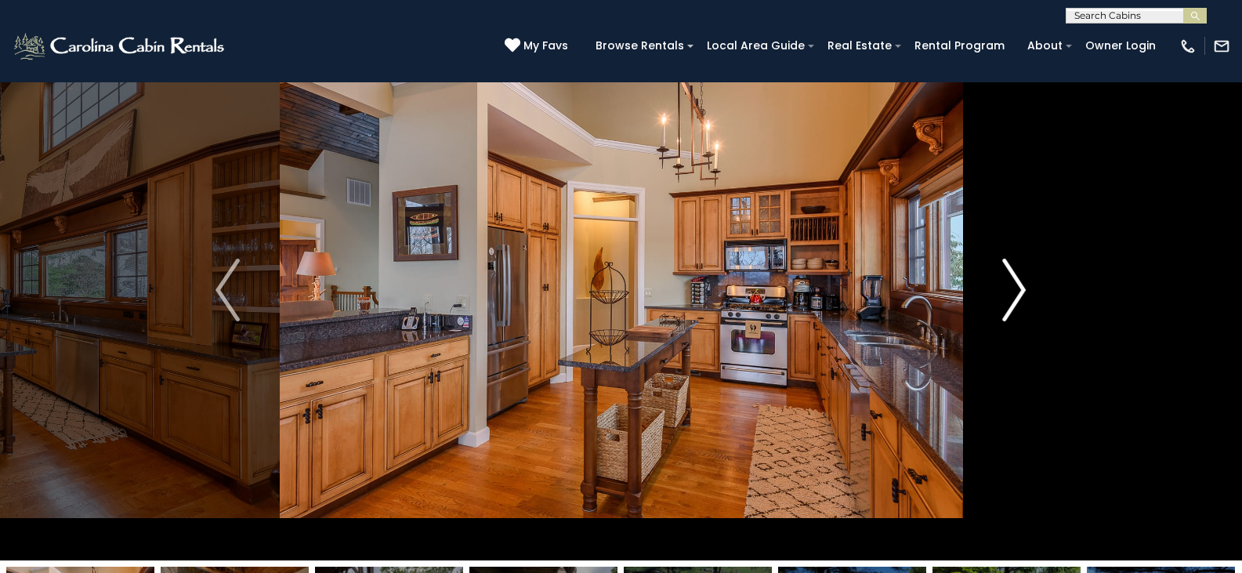
click at [1010, 277] on img "Next" at bounding box center [1015, 290] width 24 height 63
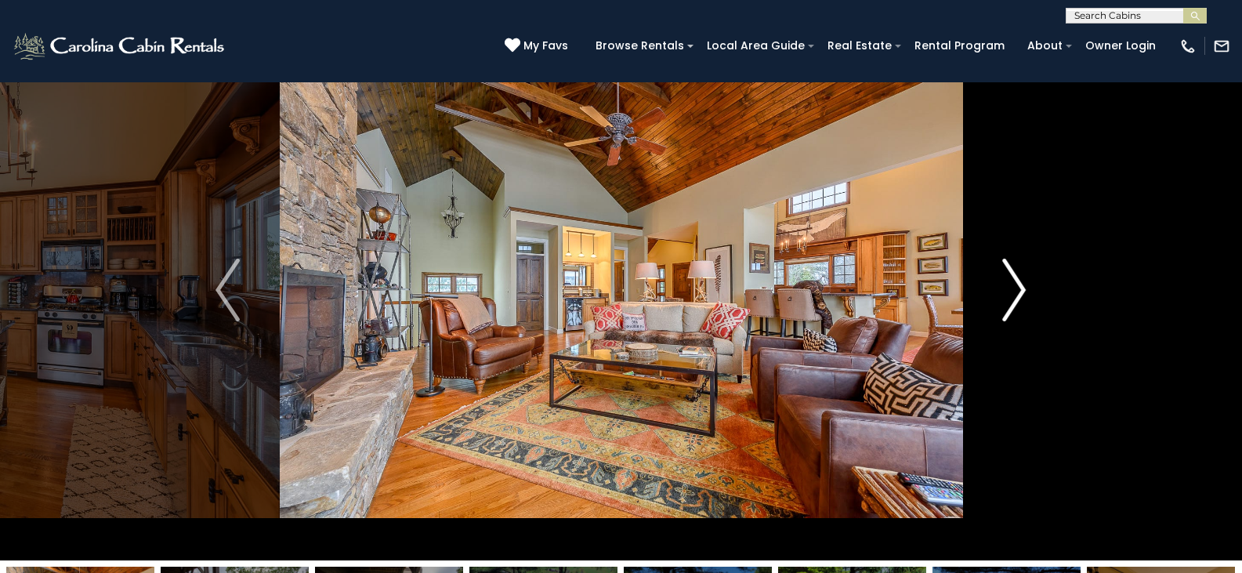
click at [1010, 277] on img "Next" at bounding box center [1015, 290] width 24 height 63
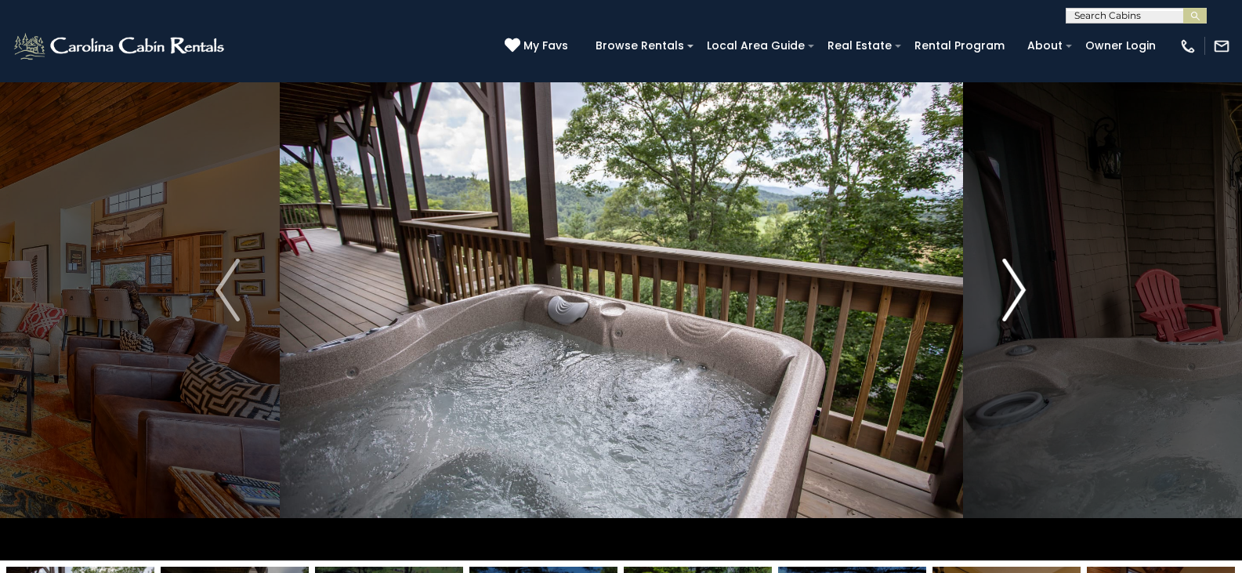
click at [1010, 277] on img "Next" at bounding box center [1015, 290] width 24 height 63
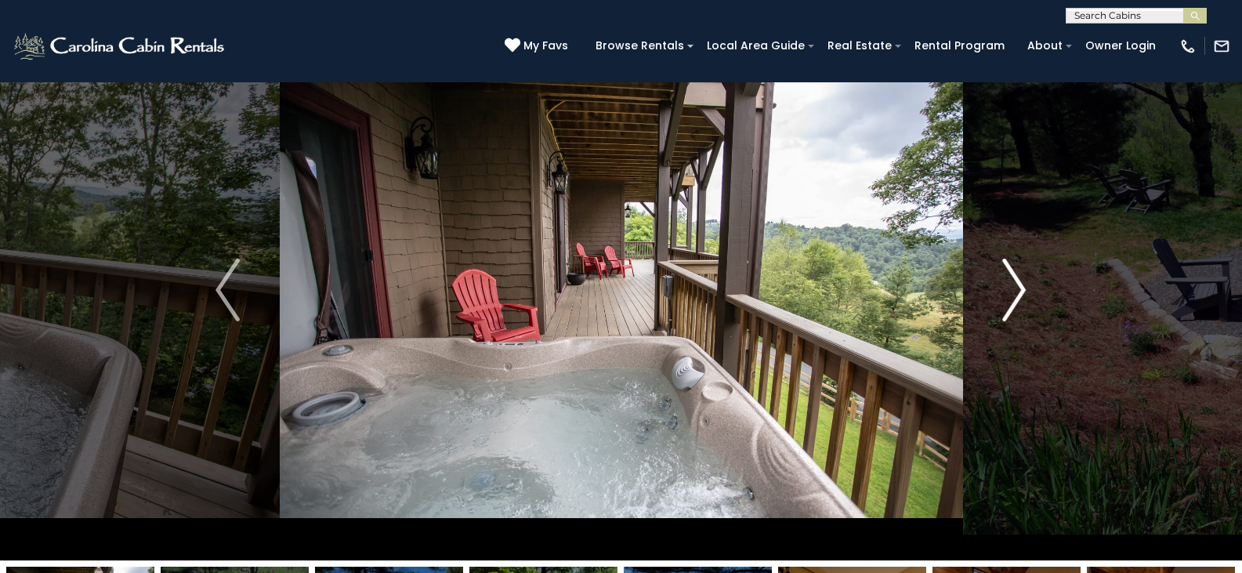
click at [1010, 277] on img "Next" at bounding box center [1015, 290] width 24 height 63
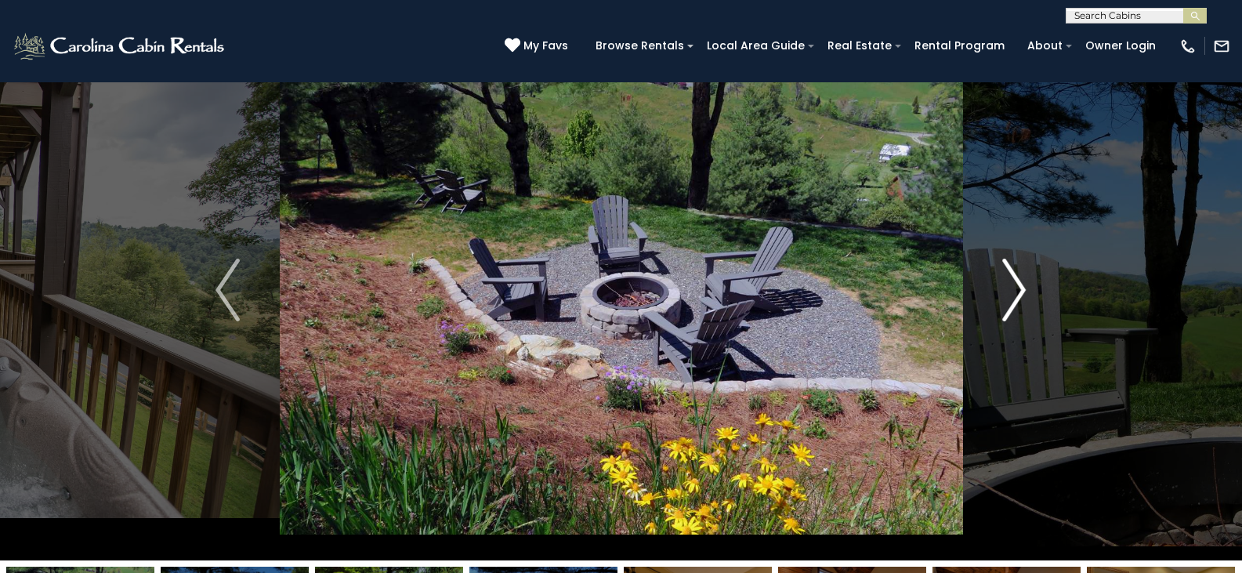
click at [1010, 277] on img "Next" at bounding box center [1015, 290] width 24 height 63
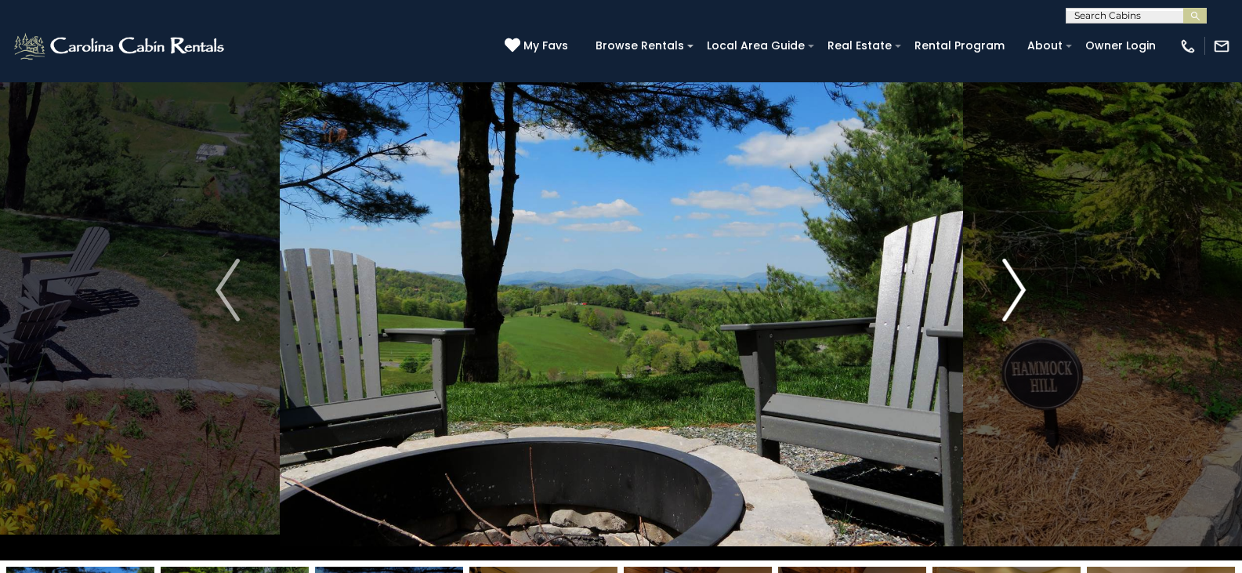
click at [1010, 277] on img "Next" at bounding box center [1015, 290] width 24 height 63
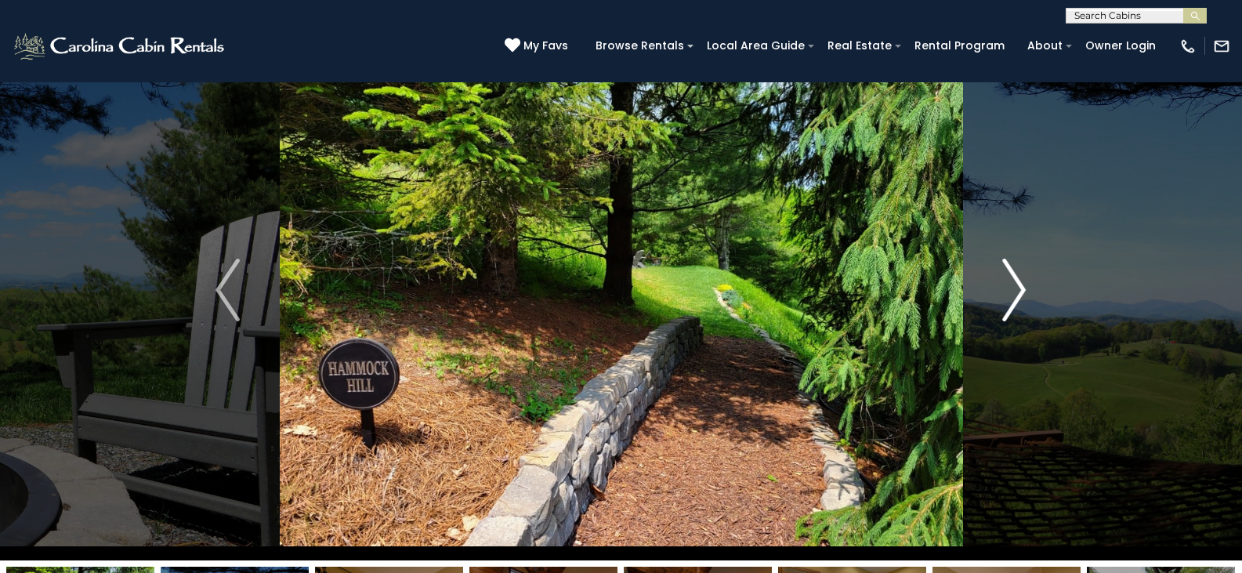
click at [1010, 277] on img "Next" at bounding box center [1015, 290] width 24 height 63
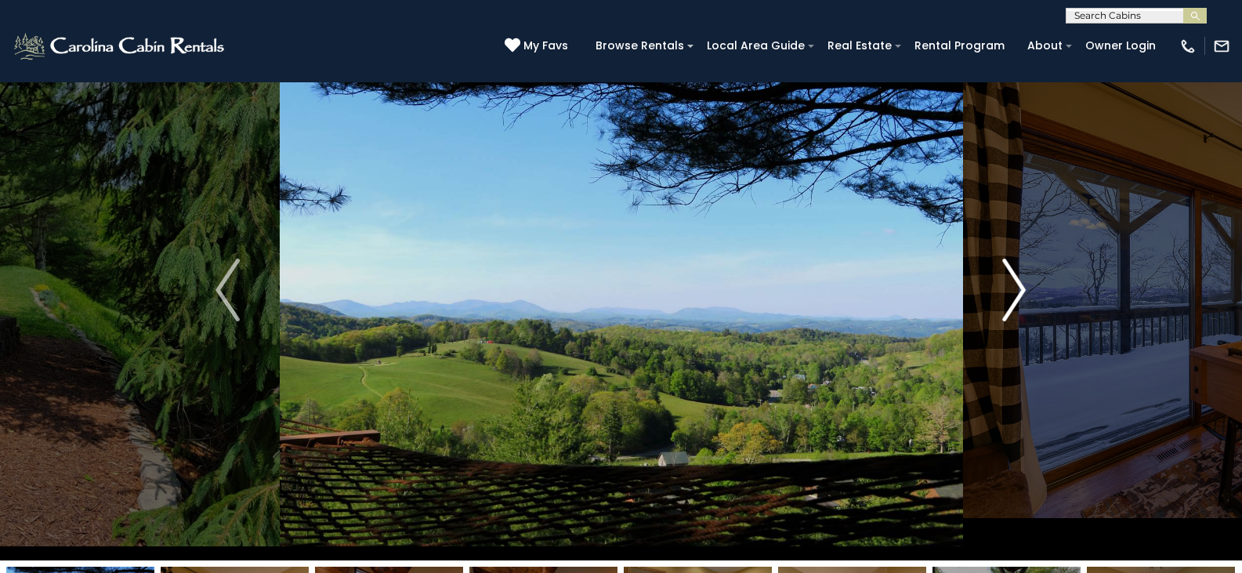
click at [1010, 277] on img "Next" at bounding box center [1015, 290] width 24 height 63
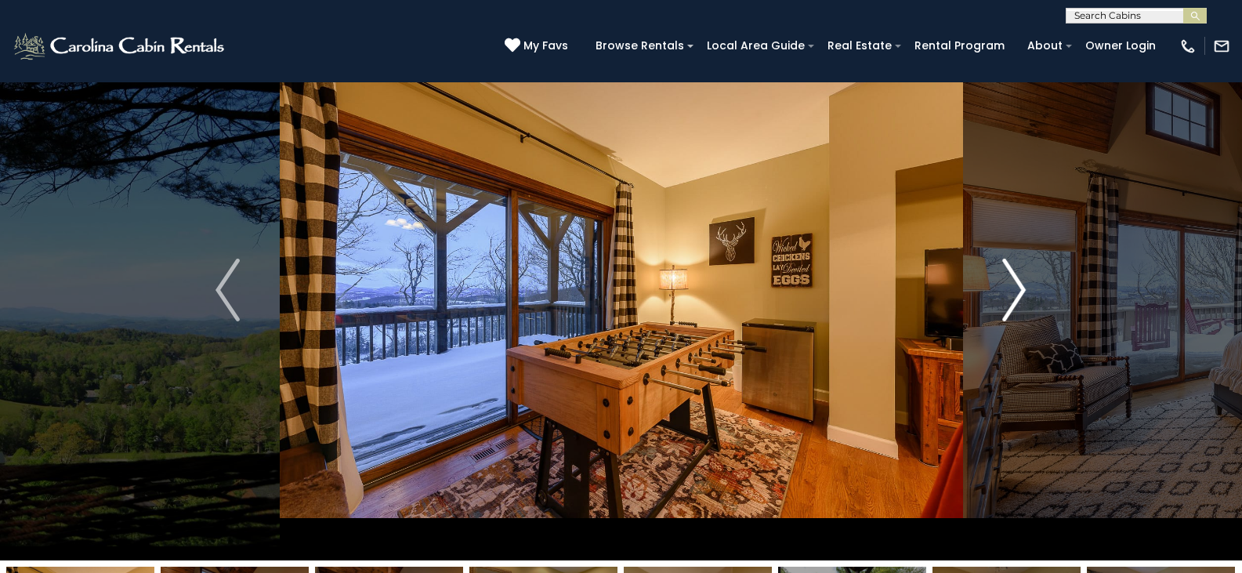
click at [1010, 277] on img "Next" at bounding box center [1015, 290] width 24 height 63
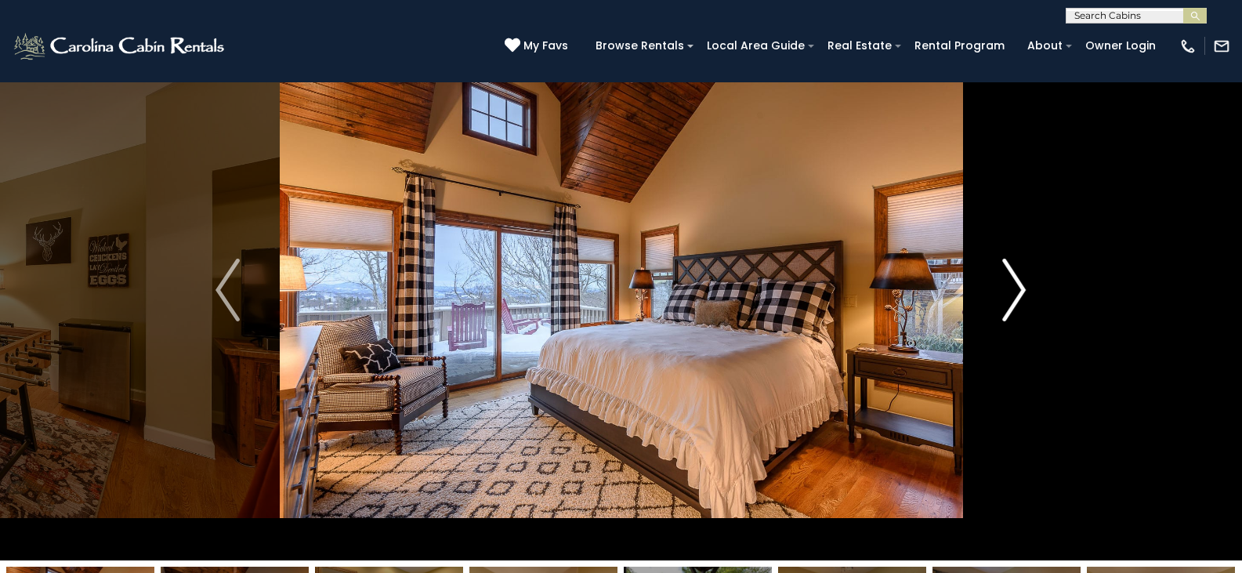
click at [1010, 277] on img "Next" at bounding box center [1015, 290] width 24 height 63
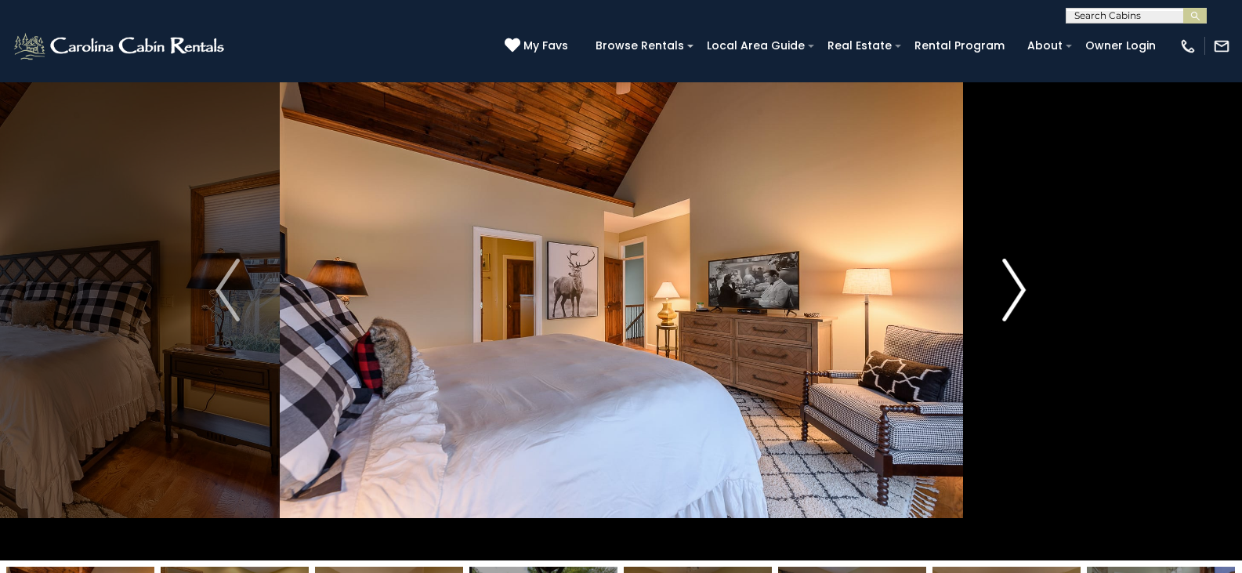
click at [1010, 277] on img "Next" at bounding box center [1015, 290] width 24 height 63
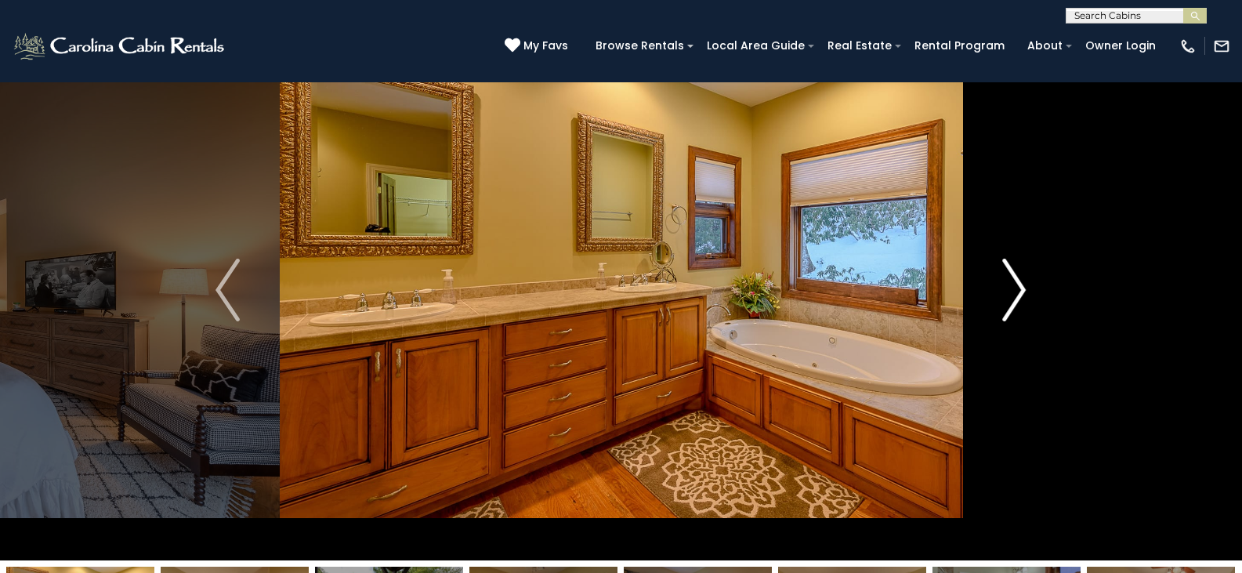
click at [1010, 277] on img "Next" at bounding box center [1015, 290] width 24 height 63
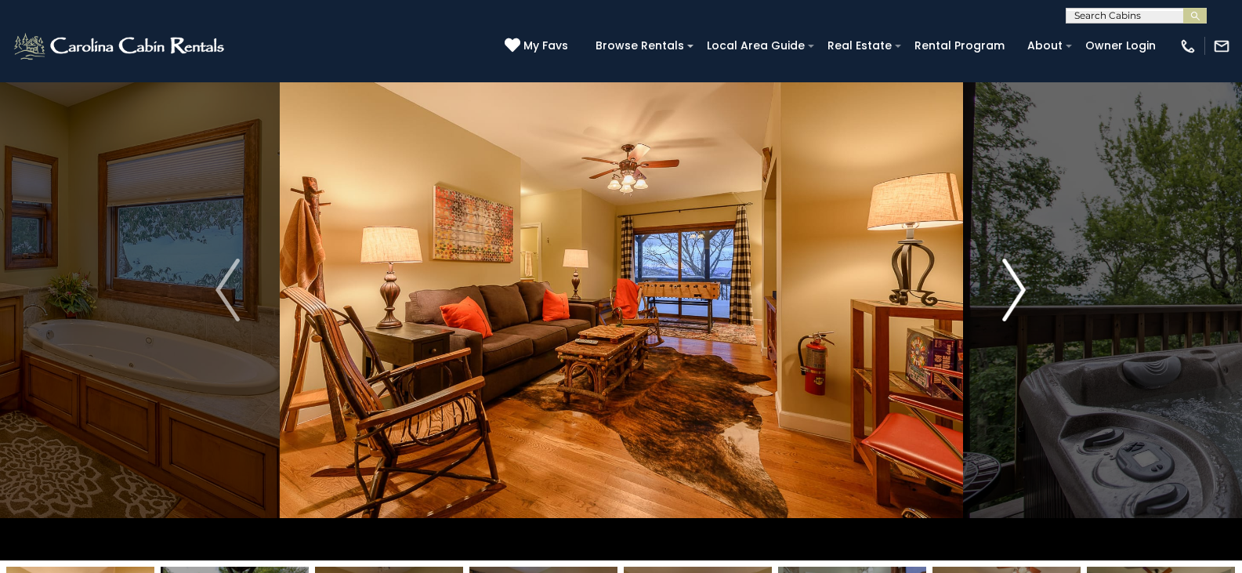
click at [1010, 277] on img "Next" at bounding box center [1015, 290] width 24 height 63
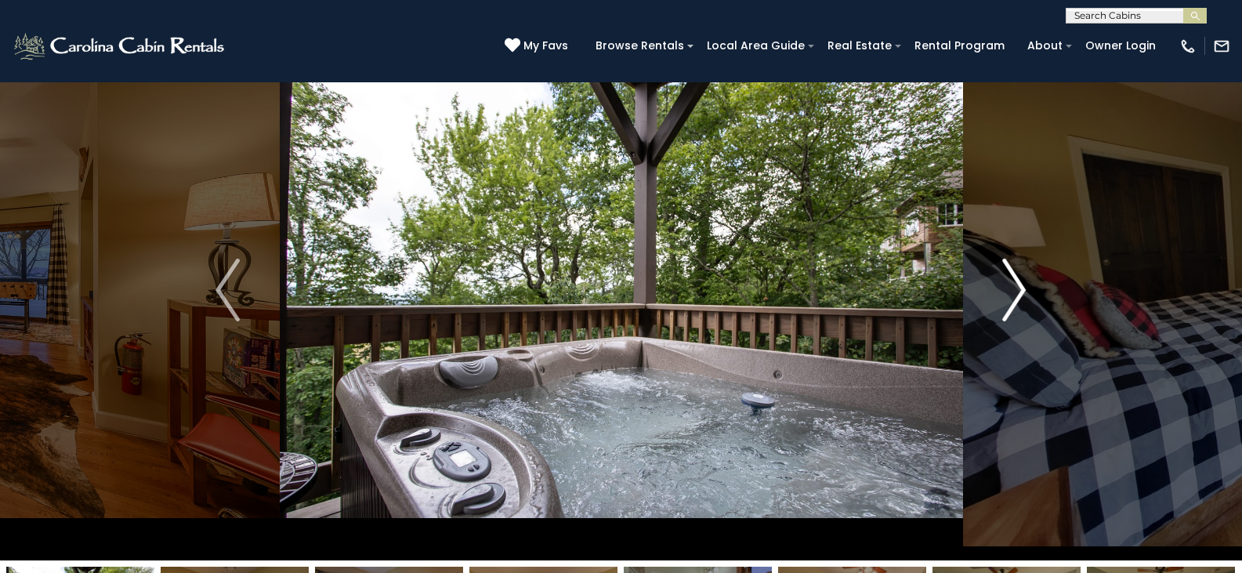
click at [1010, 277] on img "Next" at bounding box center [1015, 290] width 24 height 63
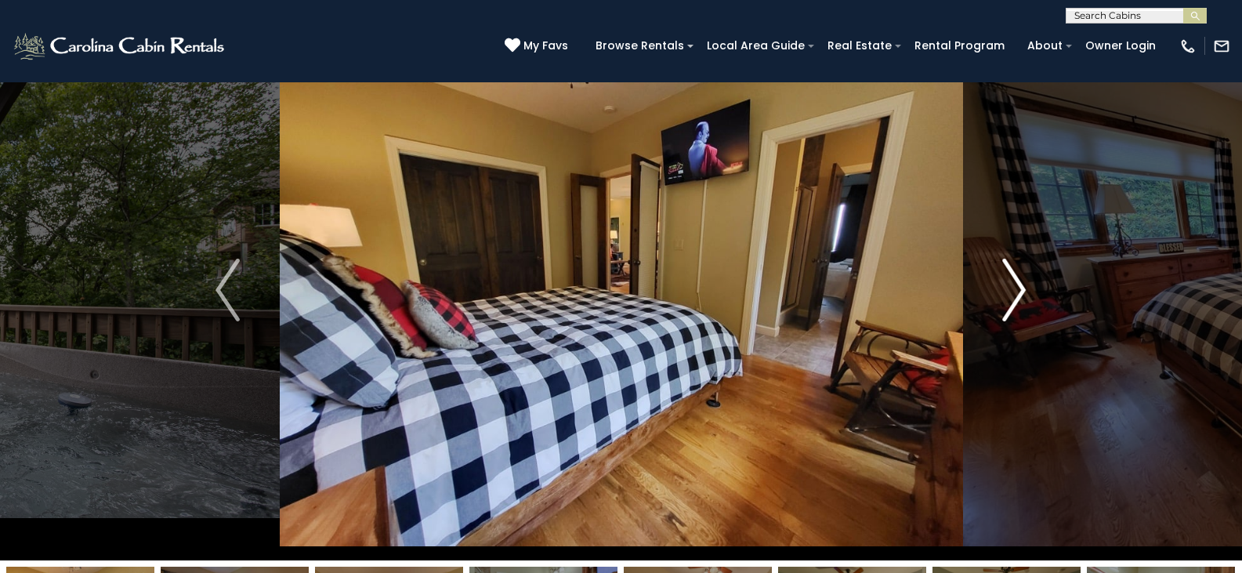
click at [1010, 277] on img "Next" at bounding box center [1015, 290] width 24 height 63
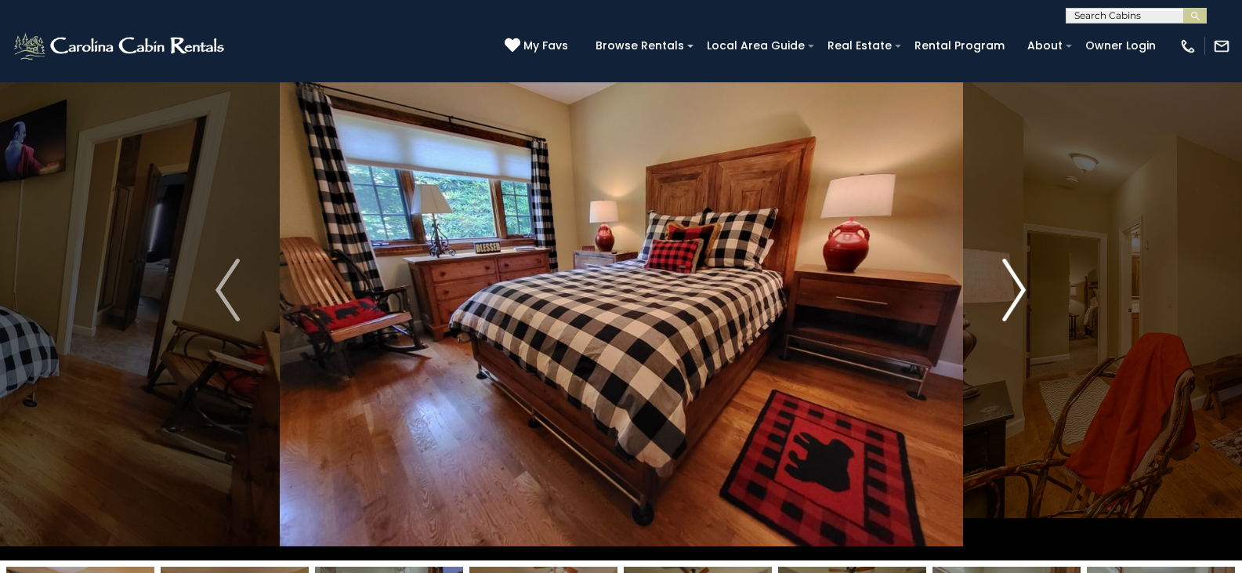
click at [1010, 277] on img "Next" at bounding box center [1015, 290] width 24 height 63
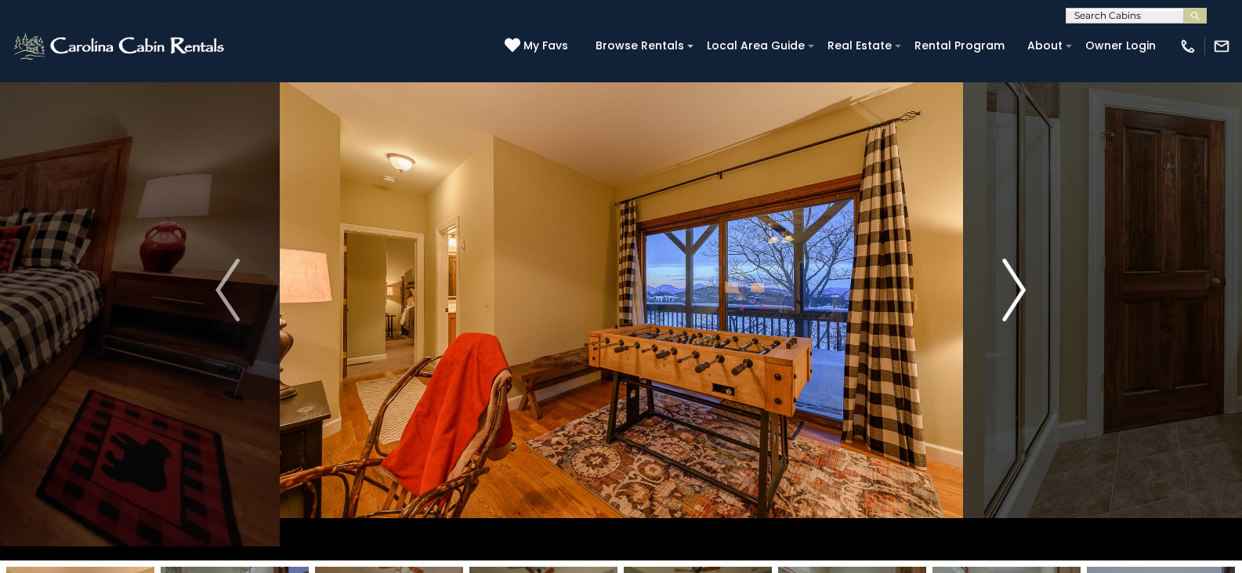
click at [1010, 277] on img "Next" at bounding box center [1015, 290] width 24 height 63
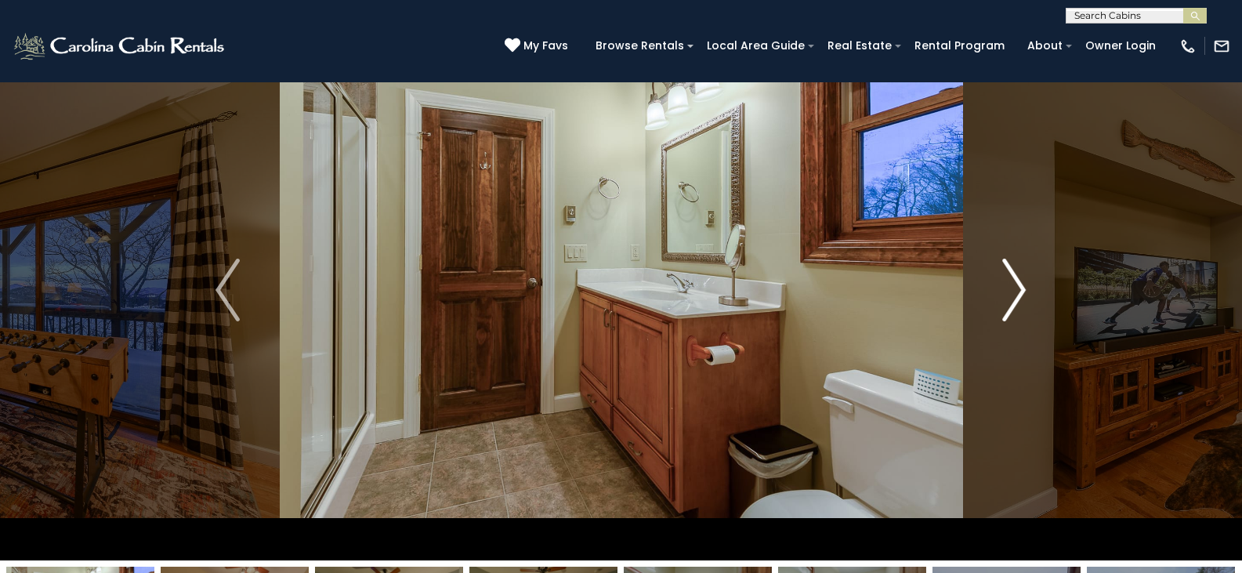
click at [1010, 277] on img "Next" at bounding box center [1015, 290] width 24 height 63
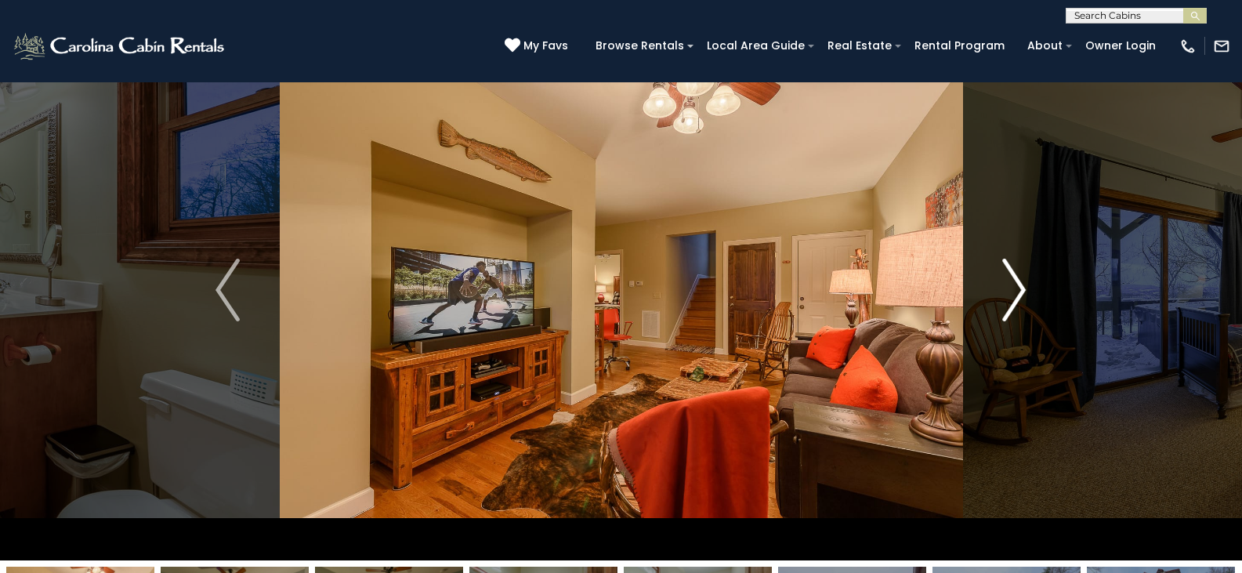
click at [1010, 277] on img "Next" at bounding box center [1015, 290] width 24 height 63
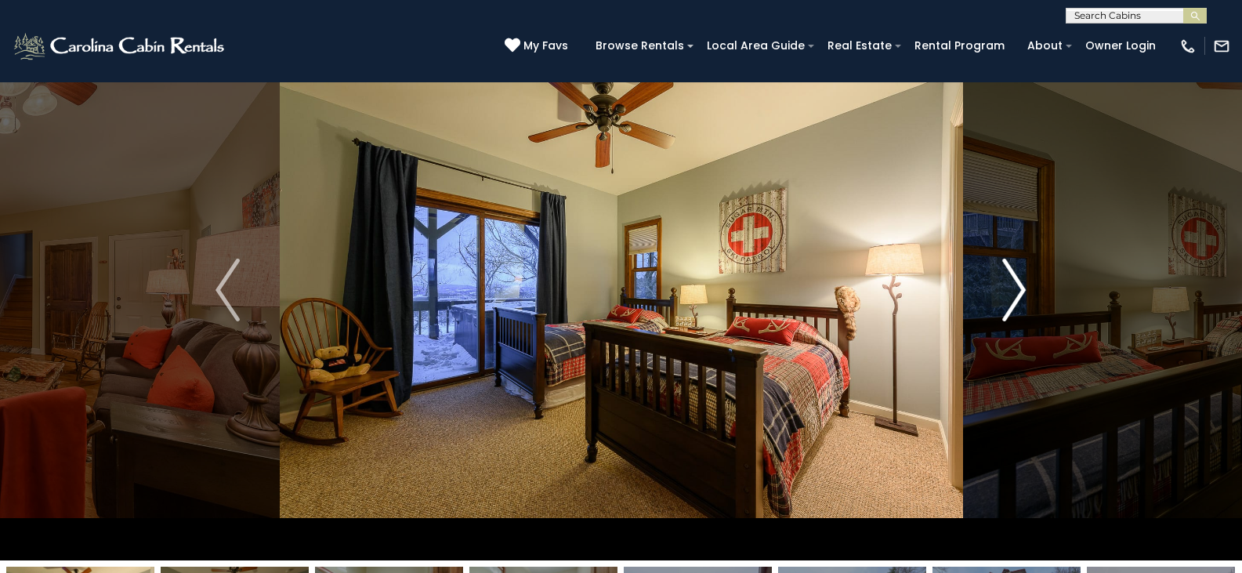
click at [1010, 277] on img "Next" at bounding box center [1015, 290] width 24 height 63
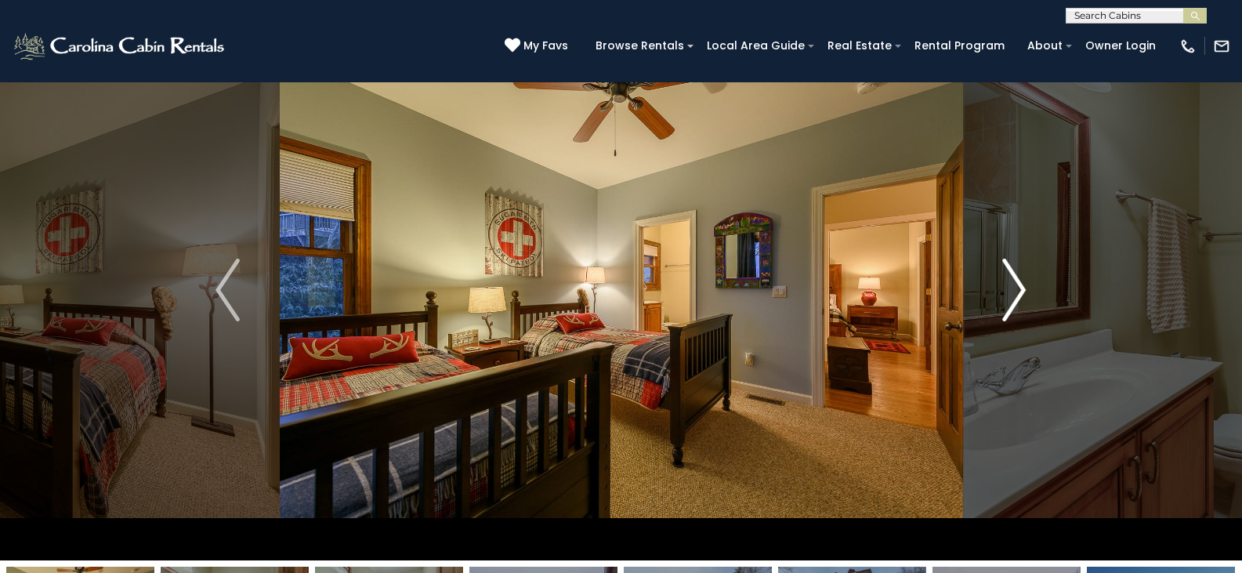
click at [1010, 277] on img "Next" at bounding box center [1015, 290] width 24 height 63
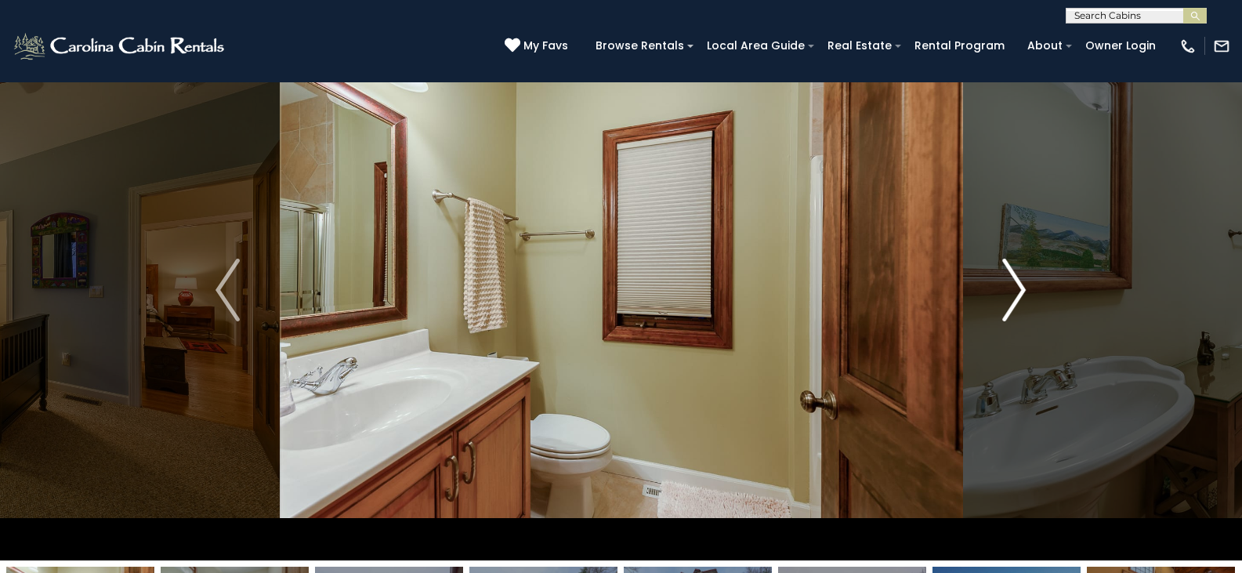
click at [1010, 277] on img "Next" at bounding box center [1015, 290] width 24 height 63
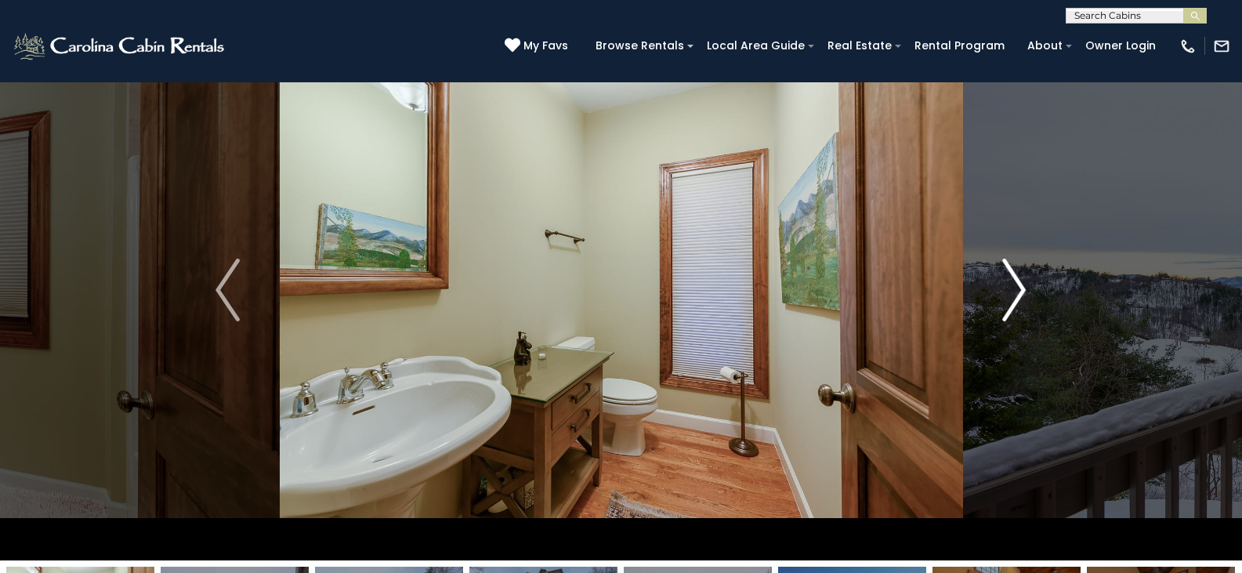
click at [1010, 277] on img "Next" at bounding box center [1015, 290] width 24 height 63
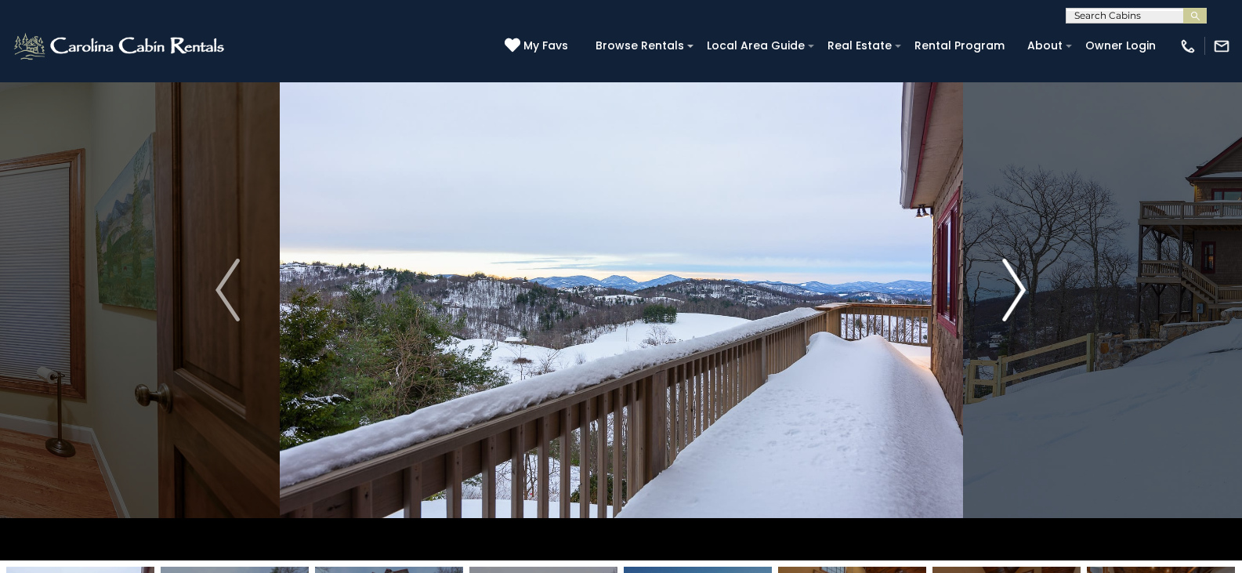
click at [1010, 277] on img "Next" at bounding box center [1015, 290] width 24 height 63
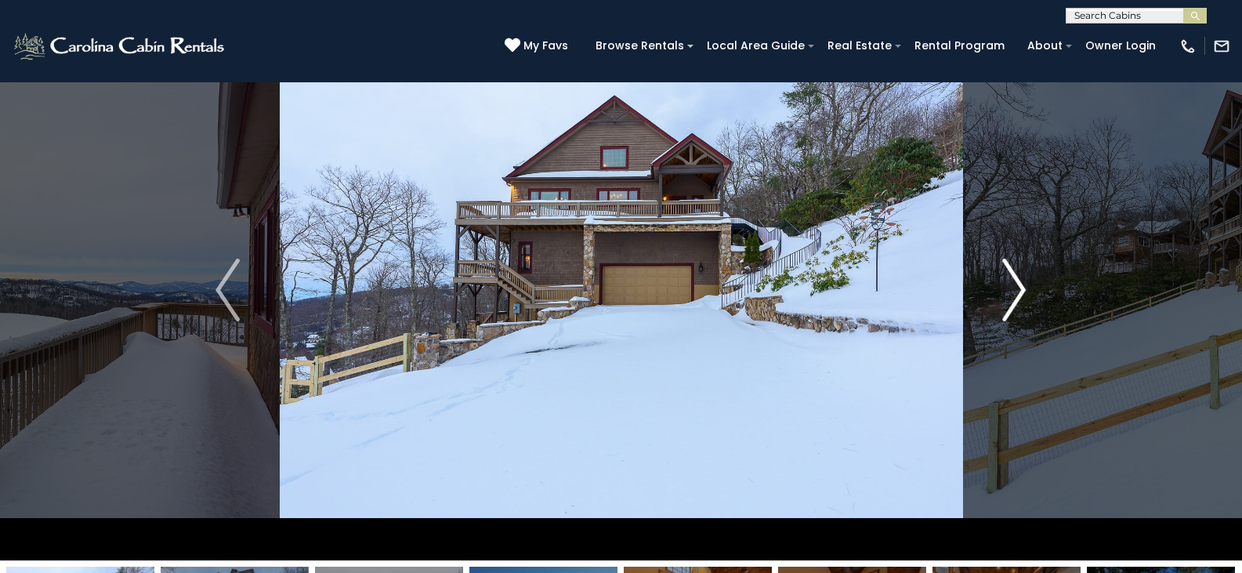
click at [1010, 277] on img "Next" at bounding box center [1015, 290] width 24 height 63
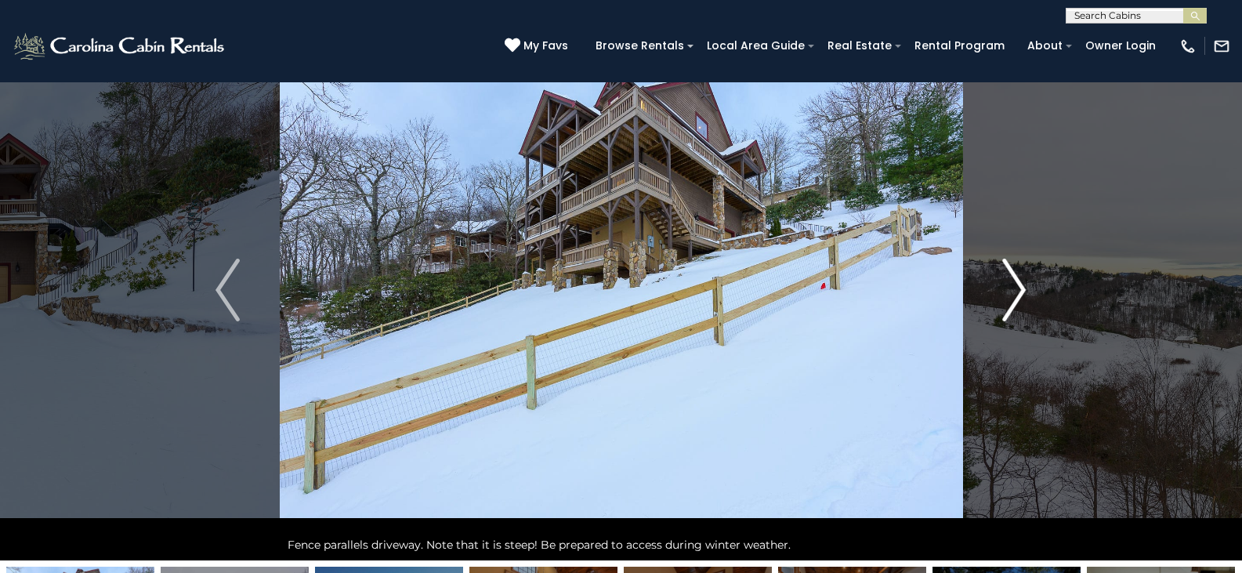
click at [1010, 277] on img "Next" at bounding box center [1015, 290] width 24 height 63
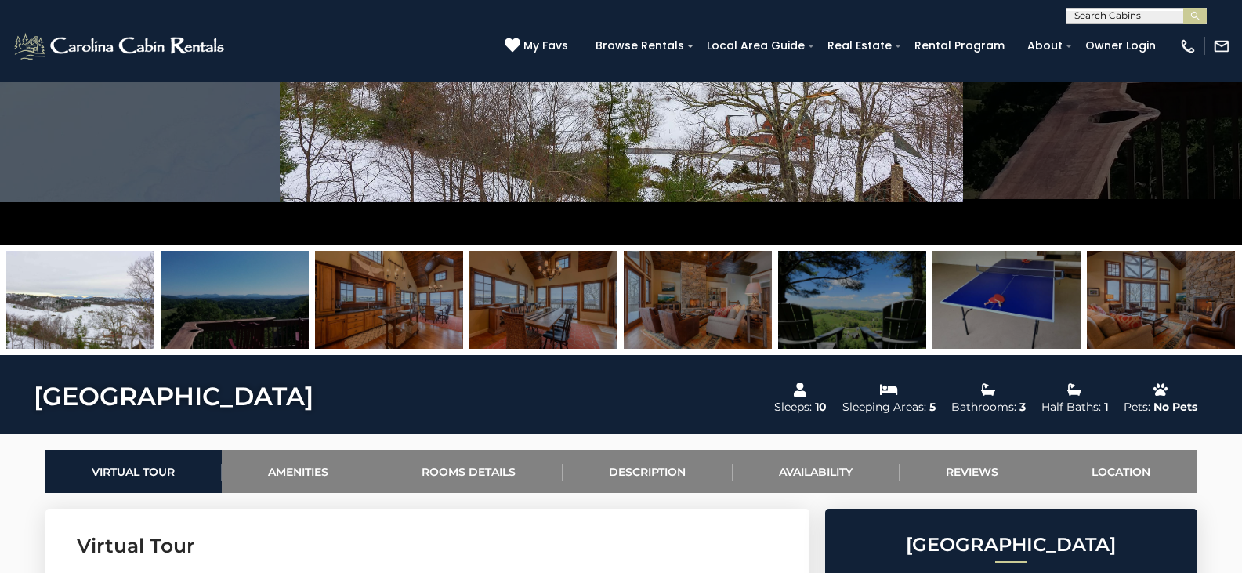
scroll to position [363, 0]
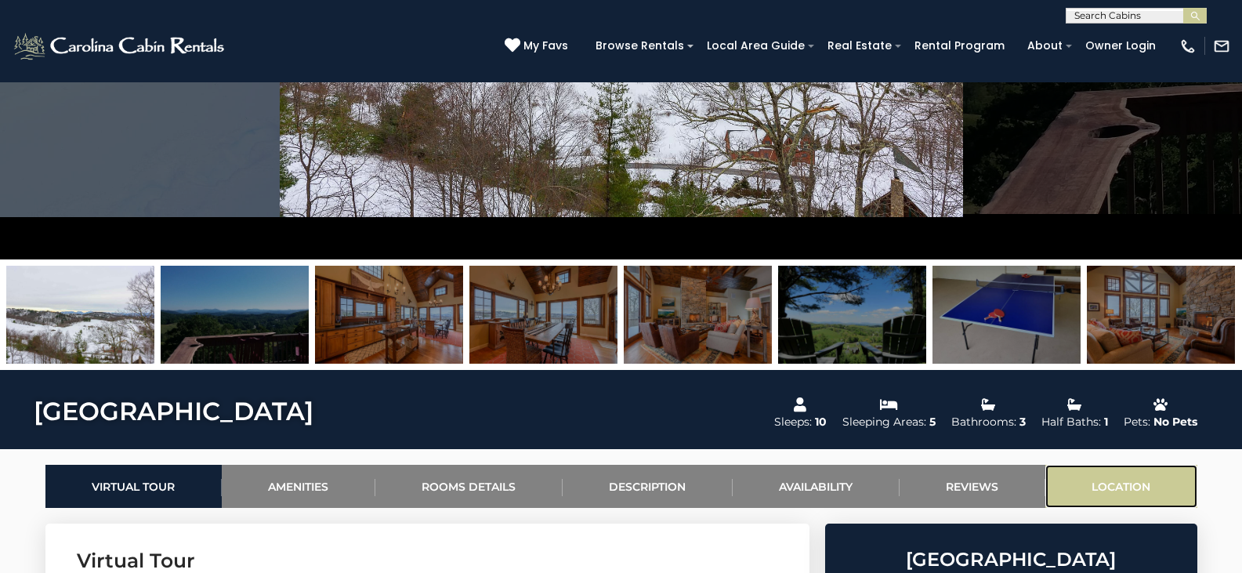
click at [1132, 473] on link "Location" at bounding box center [1122, 486] width 152 height 43
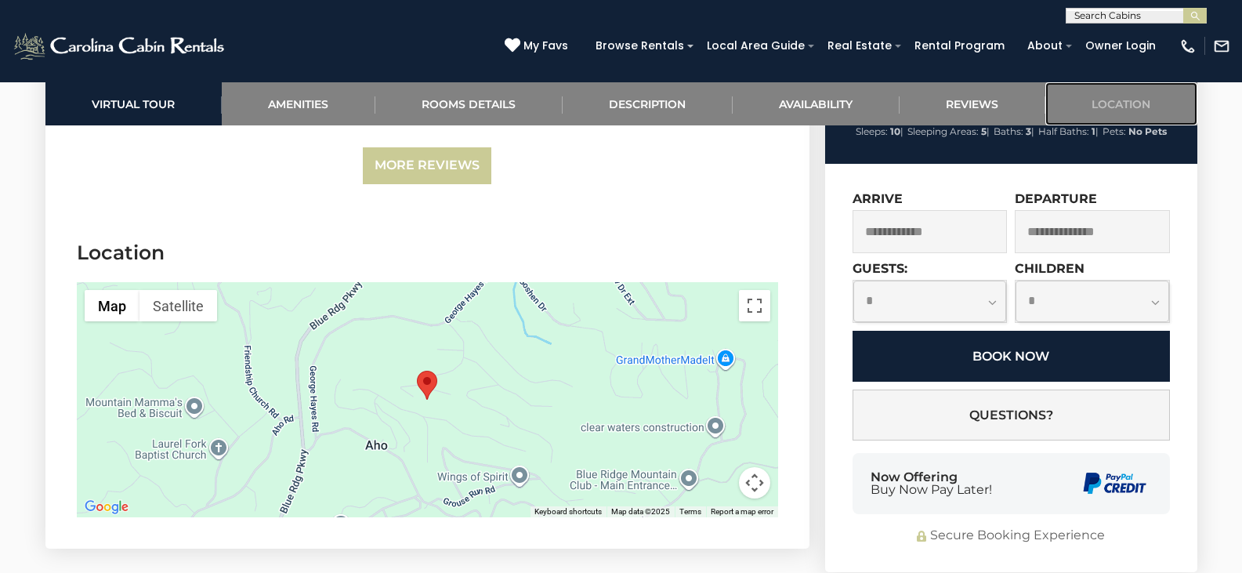
scroll to position [4479, 0]
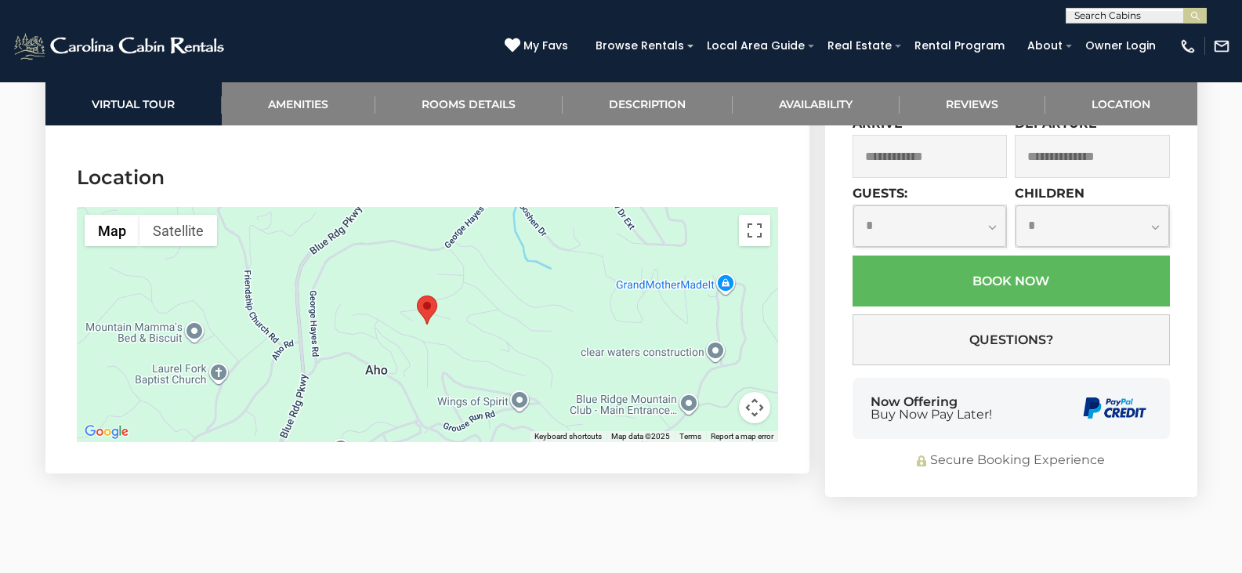
click at [417, 296] on area "Sunset Lodge" at bounding box center [417, 296] width 0 height 0
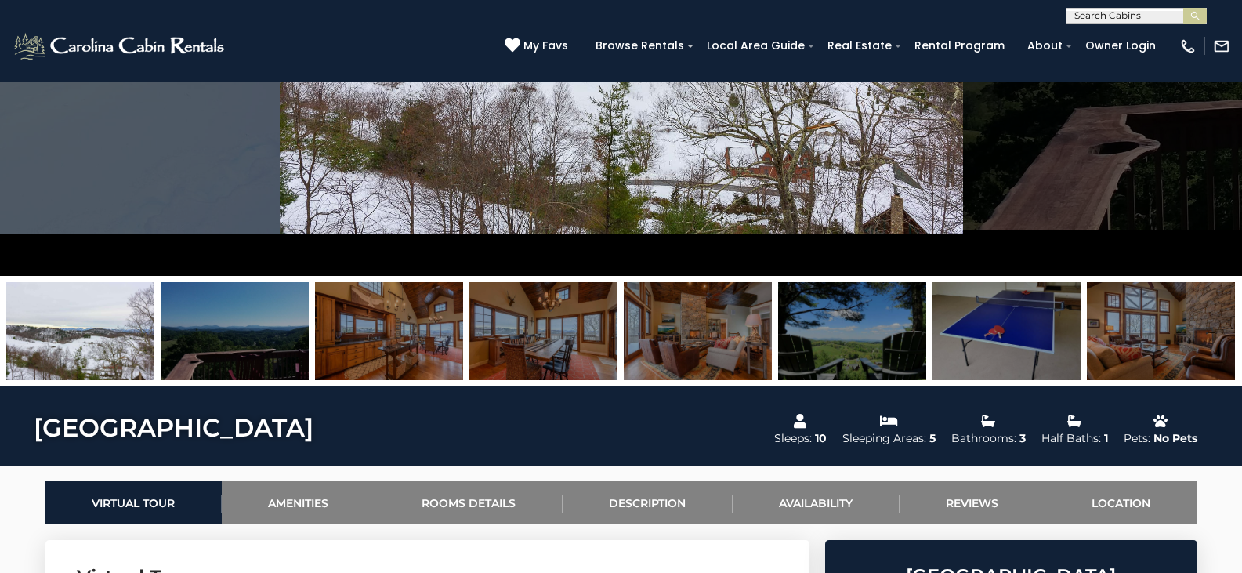
scroll to position [1, 0]
click at [1115, 17] on input "text" at bounding box center [1135, 18] width 137 height 16
type input "**********"
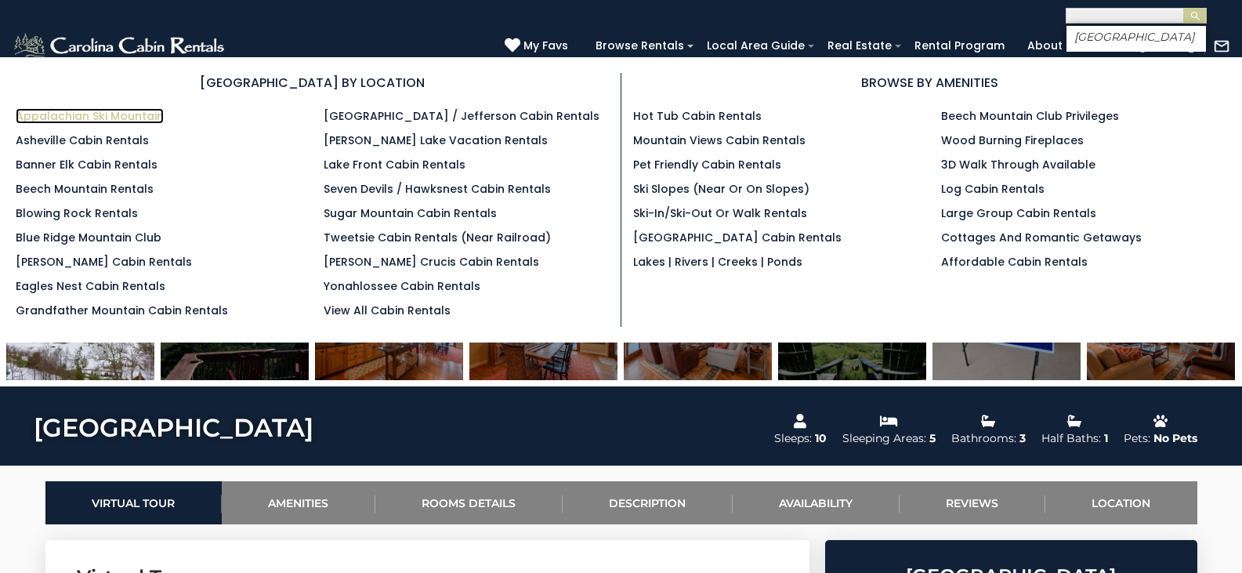
click at [114, 119] on link "Appalachian Ski Mountain" at bounding box center [90, 116] width 148 height 16
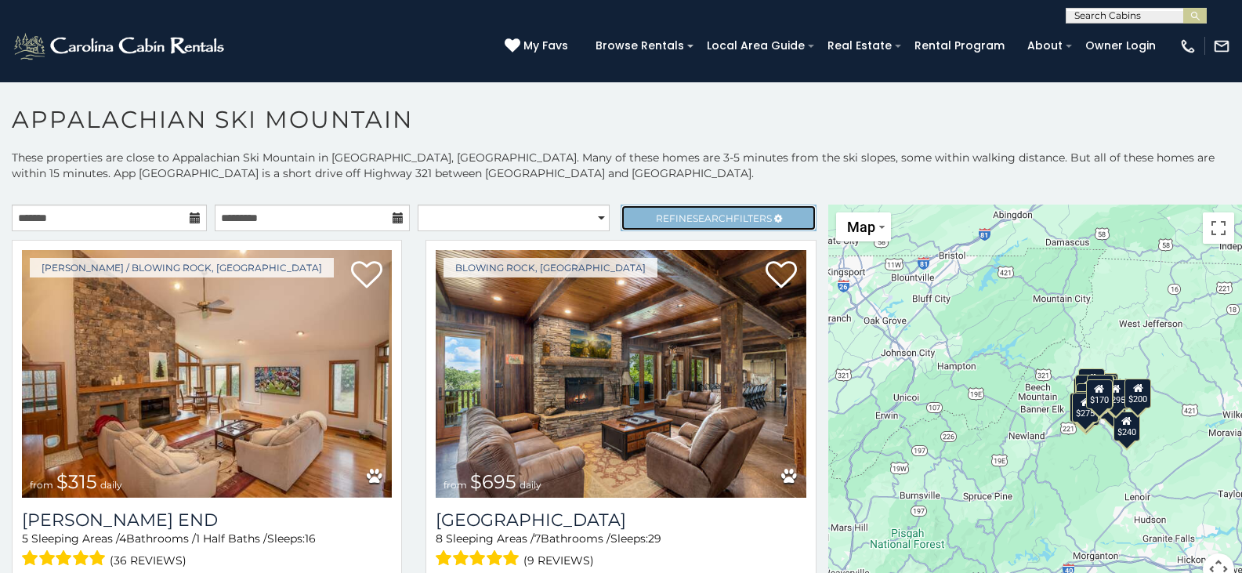
click at [696, 216] on span "Search" at bounding box center [713, 218] width 41 height 12
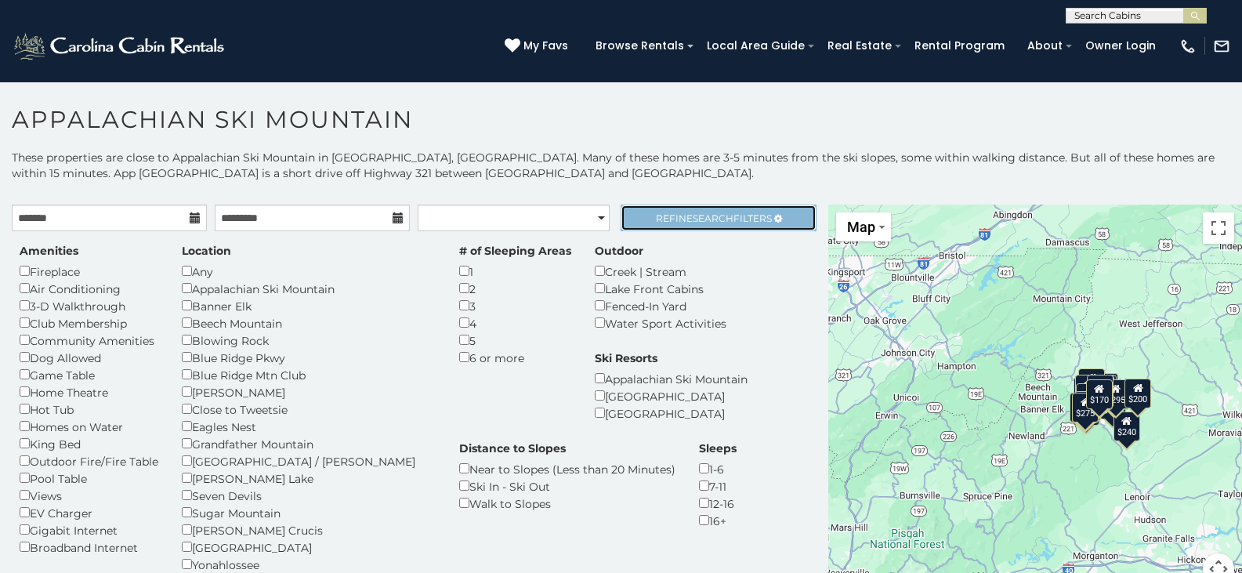
click at [680, 219] on span "Refine Search Filters" at bounding box center [714, 218] width 116 height 12
